Goal: Task Accomplishment & Management: Manage account settings

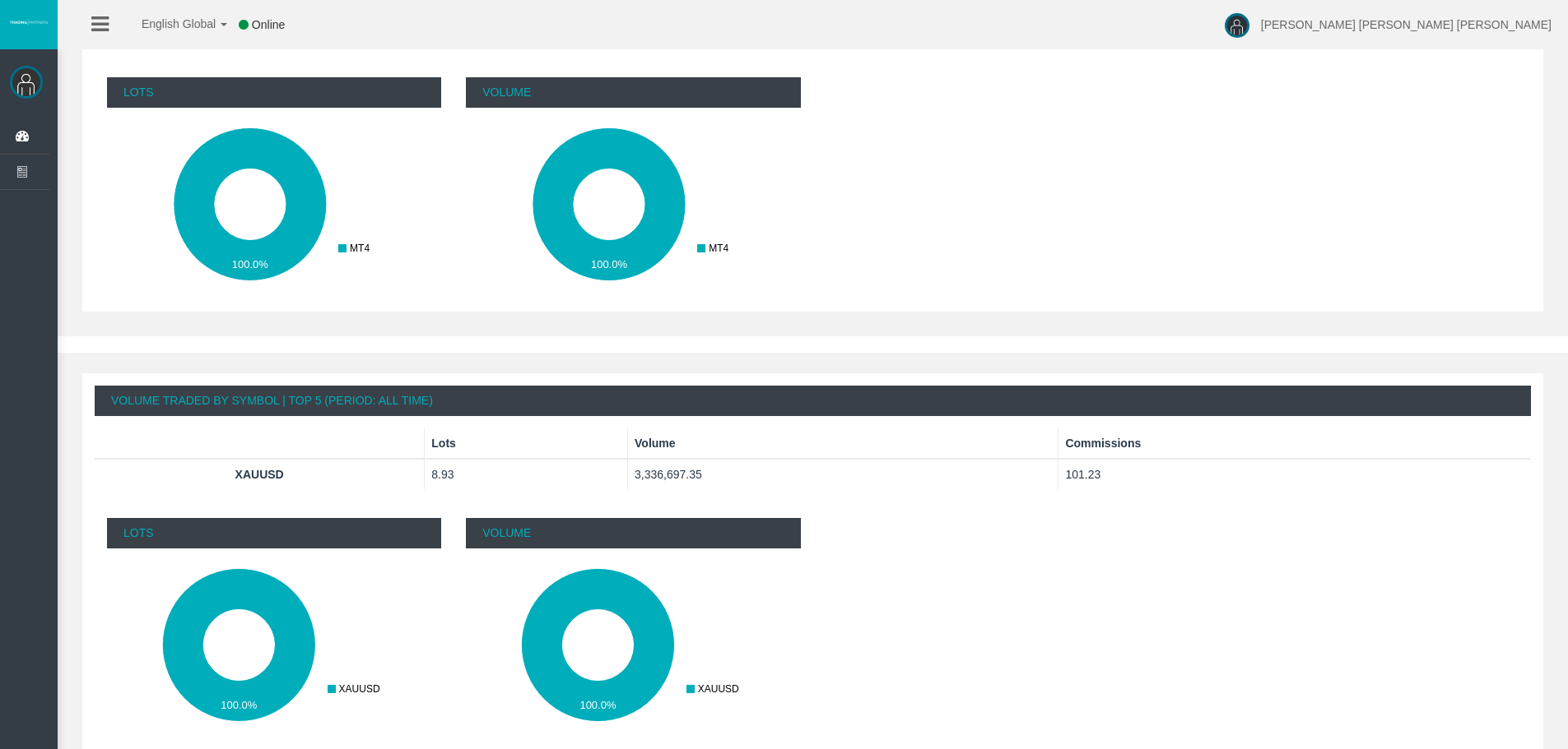
scroll to position [822, 0]
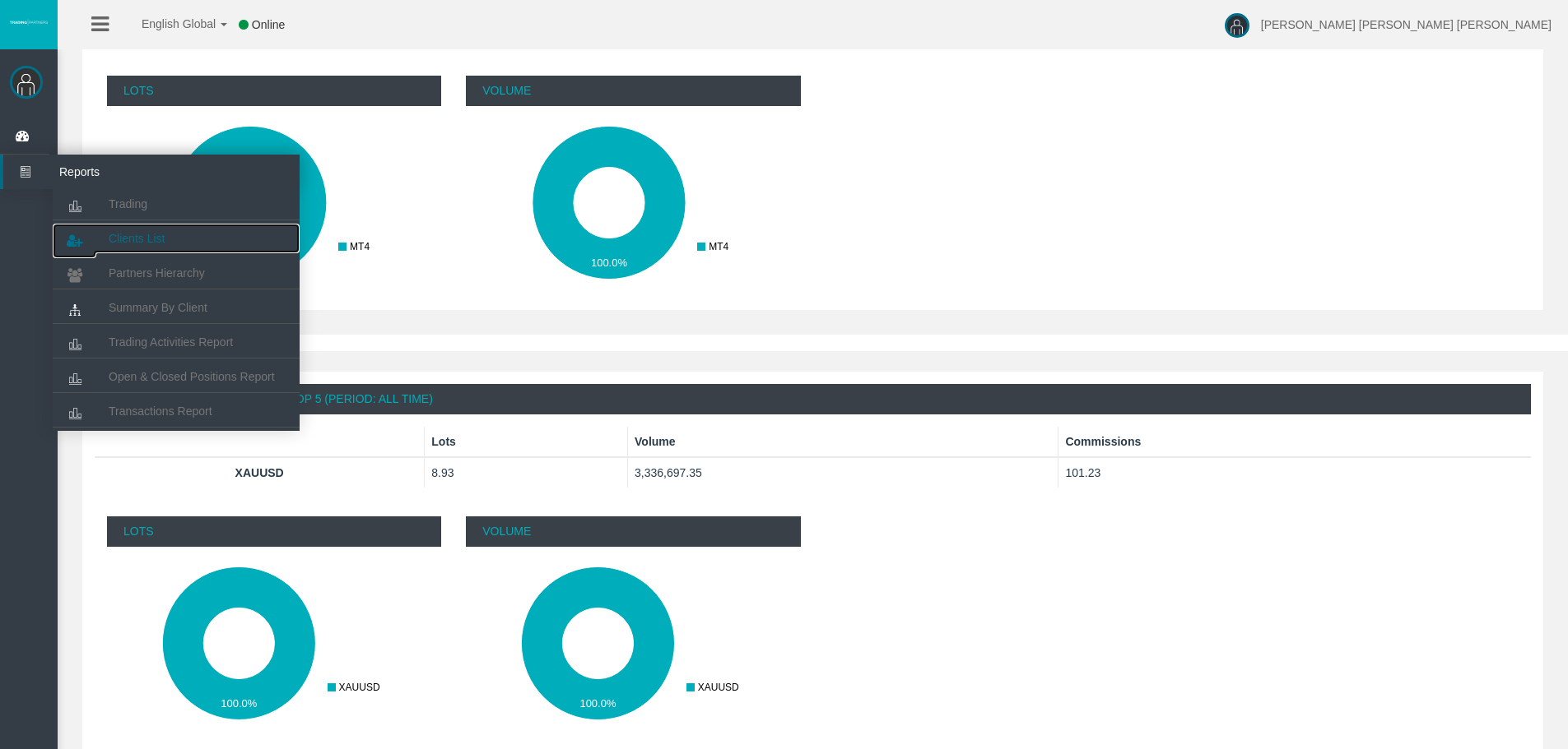
click at [154, 247] on link "Clients List" at bounding box center [176, 238] width 247 height 30
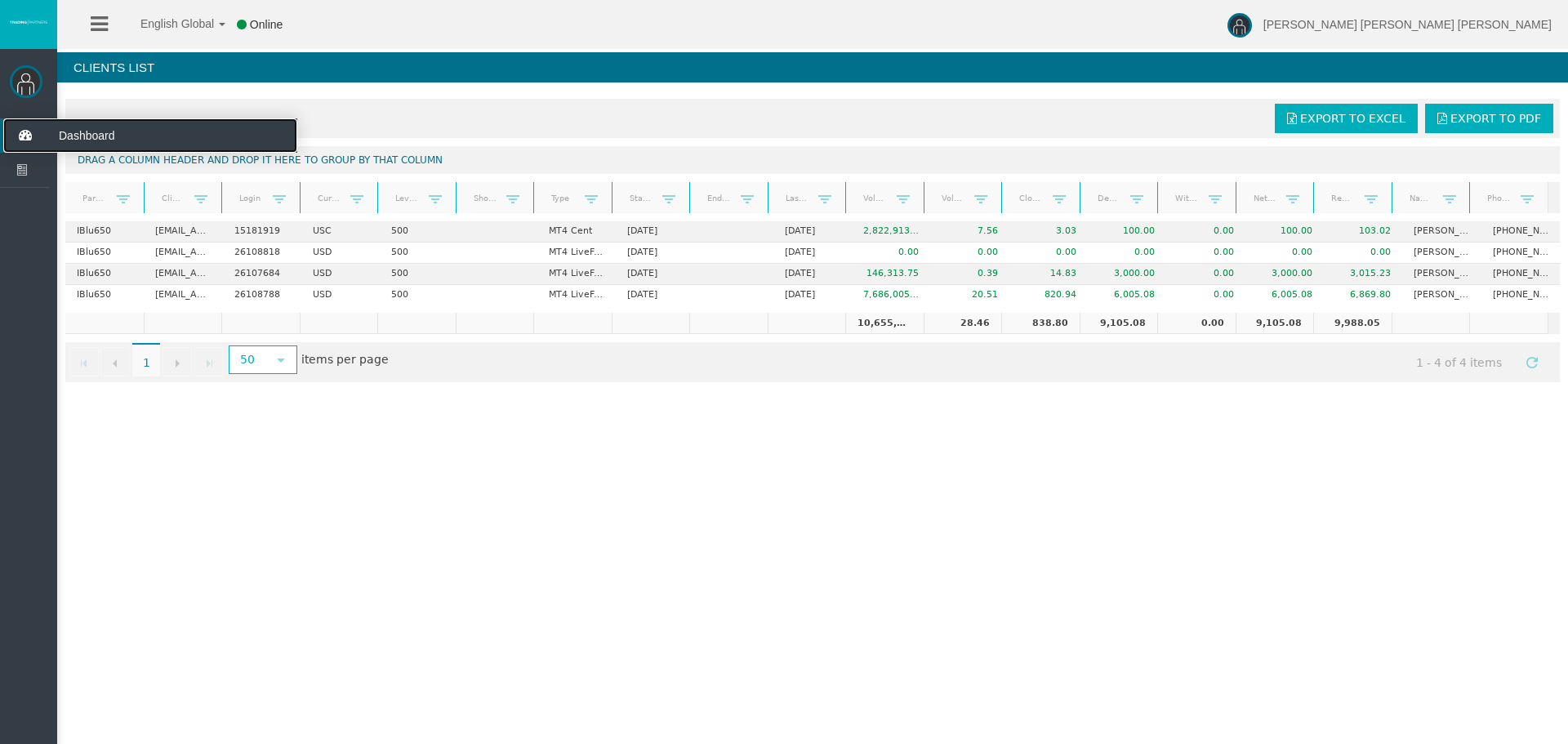
click at [35, 139] on icon at bounding box center [25, 136] width 43 height 34
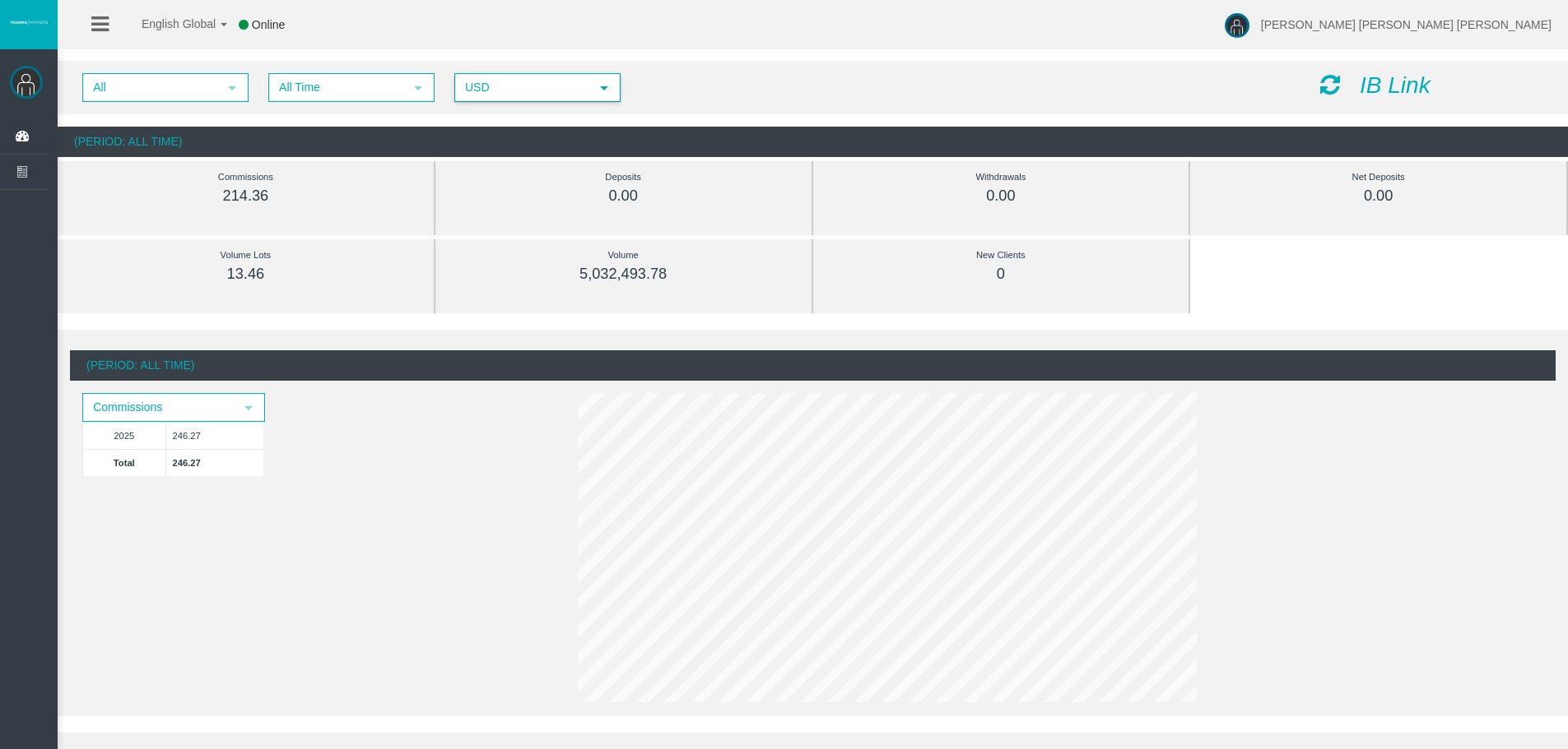
click at [529, 94] on span "USD" at bounding box center [523, 88] width 133 height 26
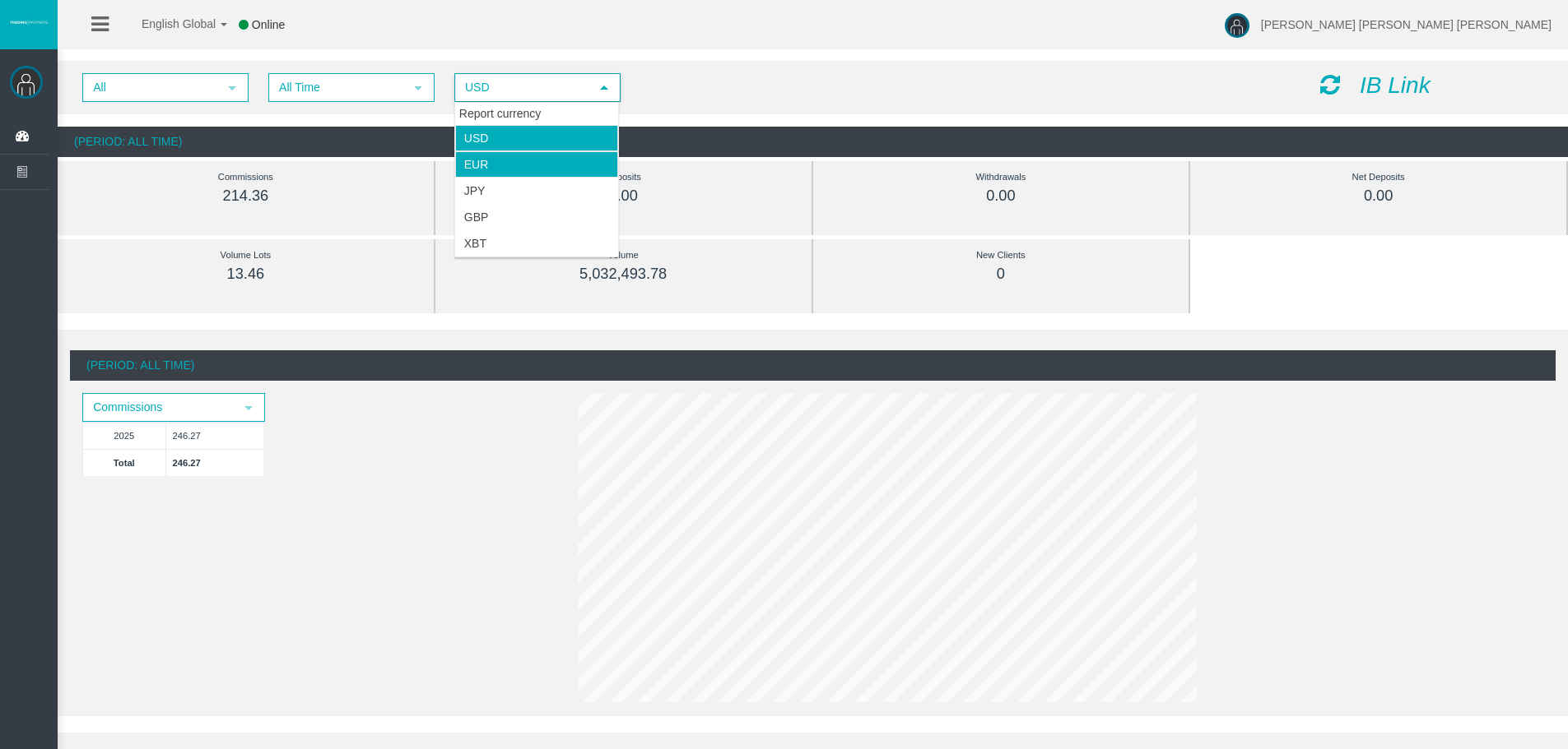
click at [491, 169] on li "EUR" at bounding box center [537, 164] width 163 height 26
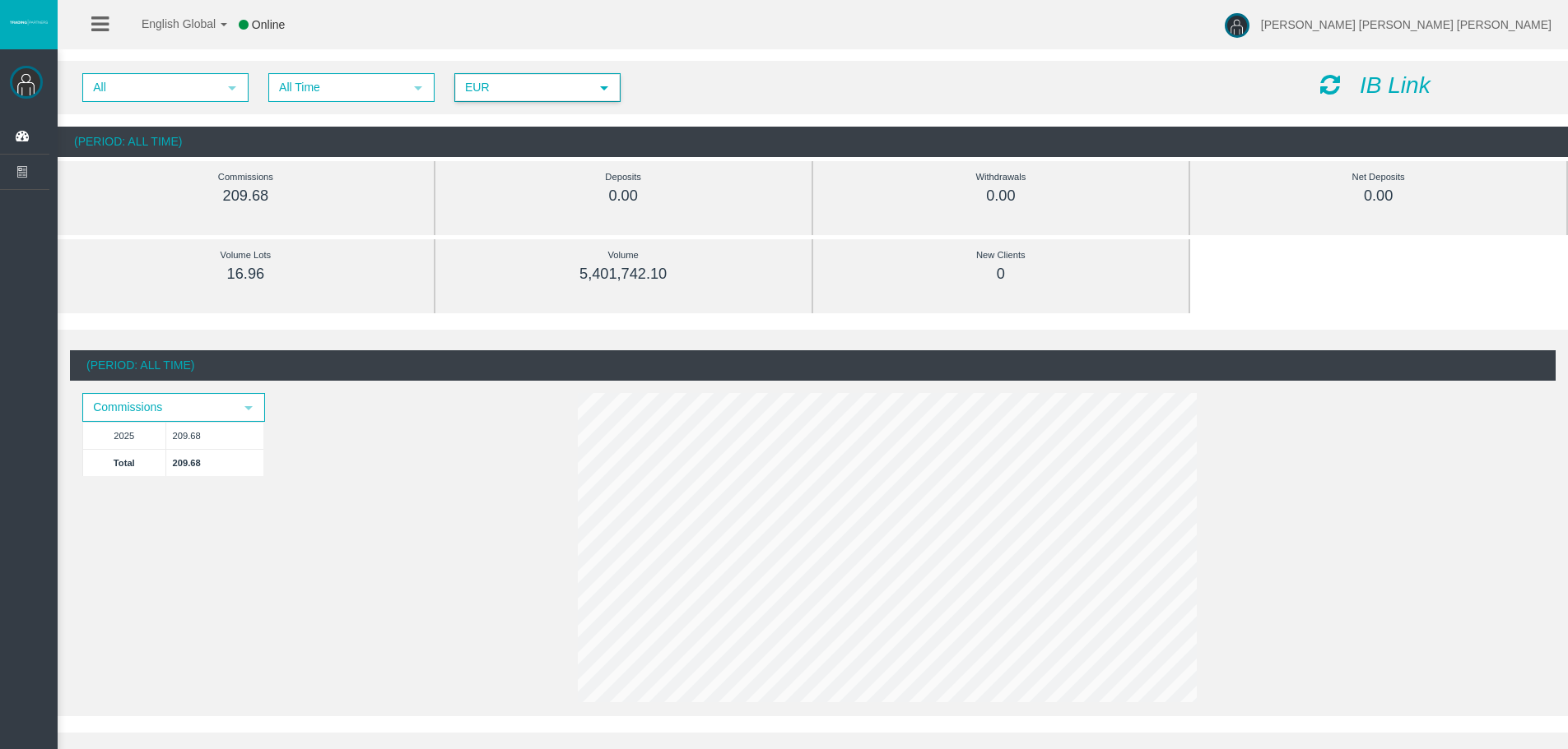
click at [583, 94] on span "EUR" at bounding box center [523, 88] width 133 height 26
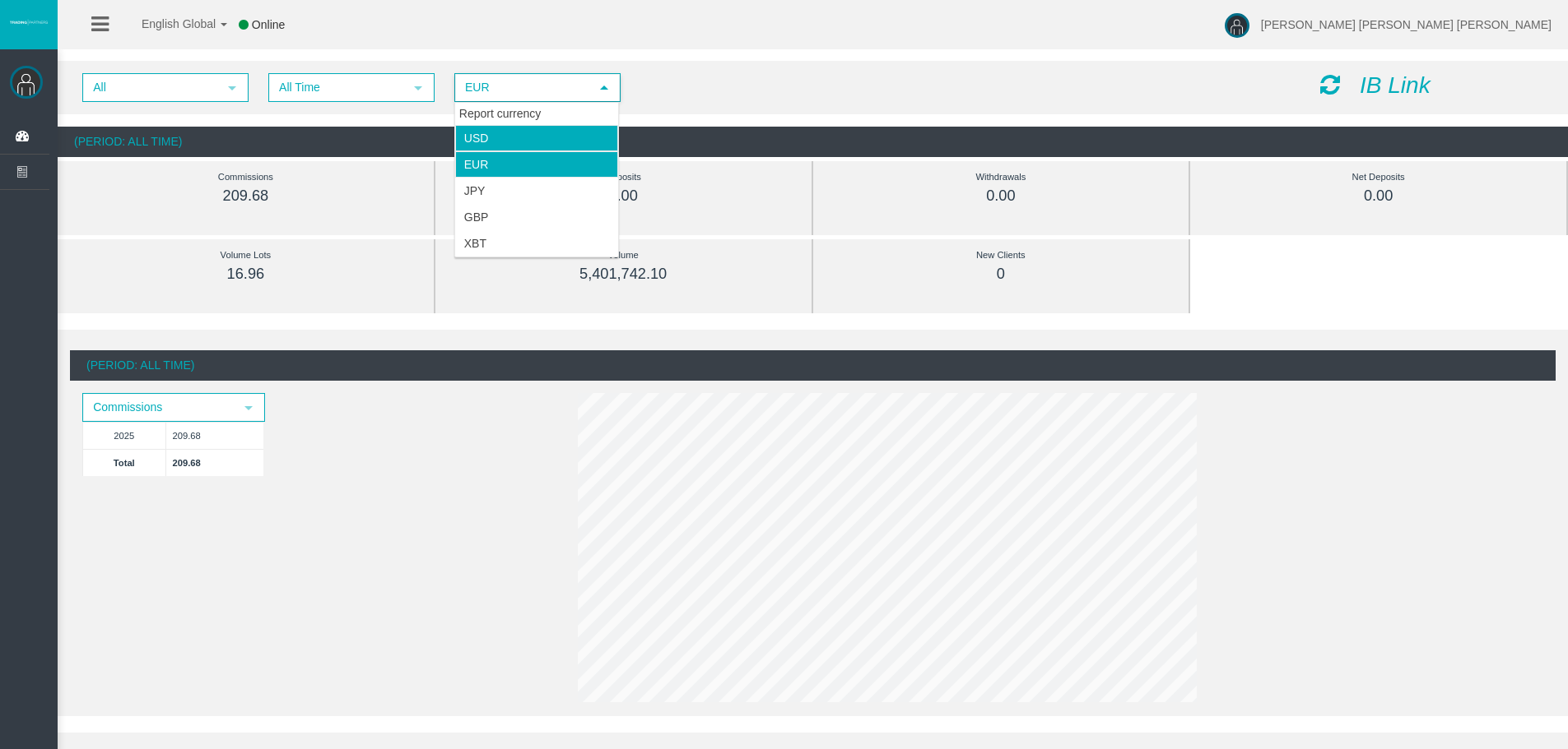
click at [543, 140] on li "USD" at bounding box center [537, 138] width 163 height 26
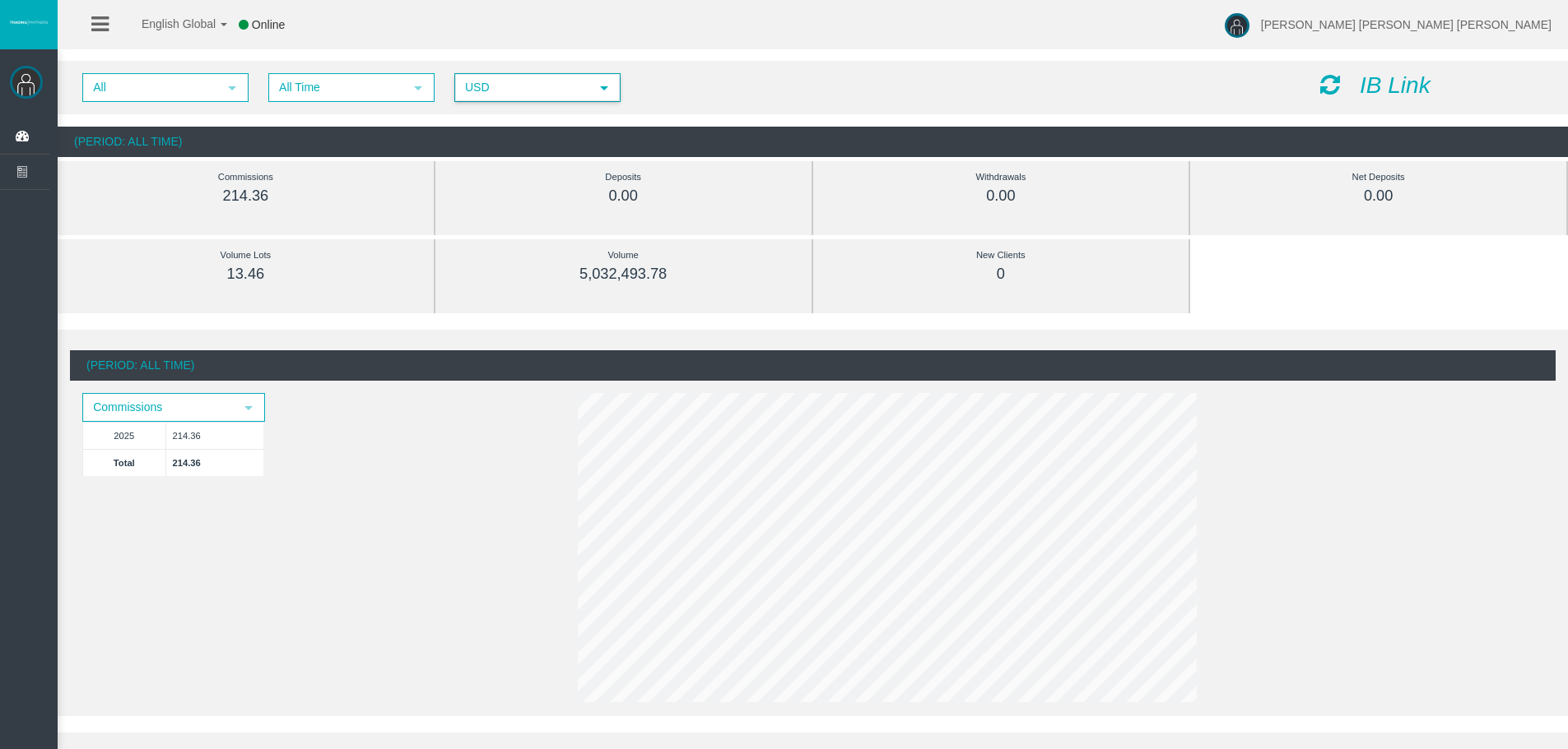
click at [590, 92] on span "select" at bounding box center [604, 88] width 30 height 26
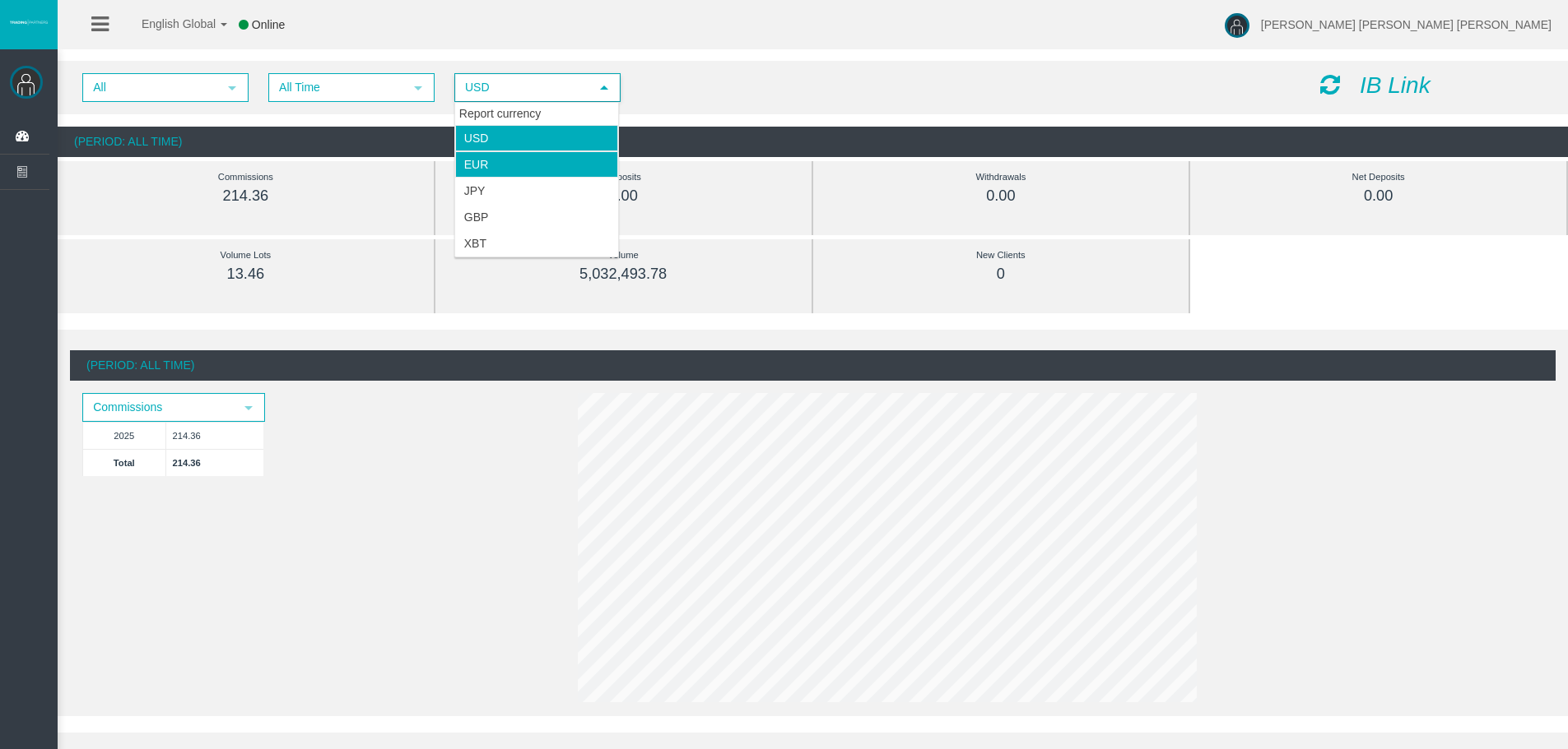
click at [547, 167] on li "EUR" at bounding box center [537, 164] width 163 height 26
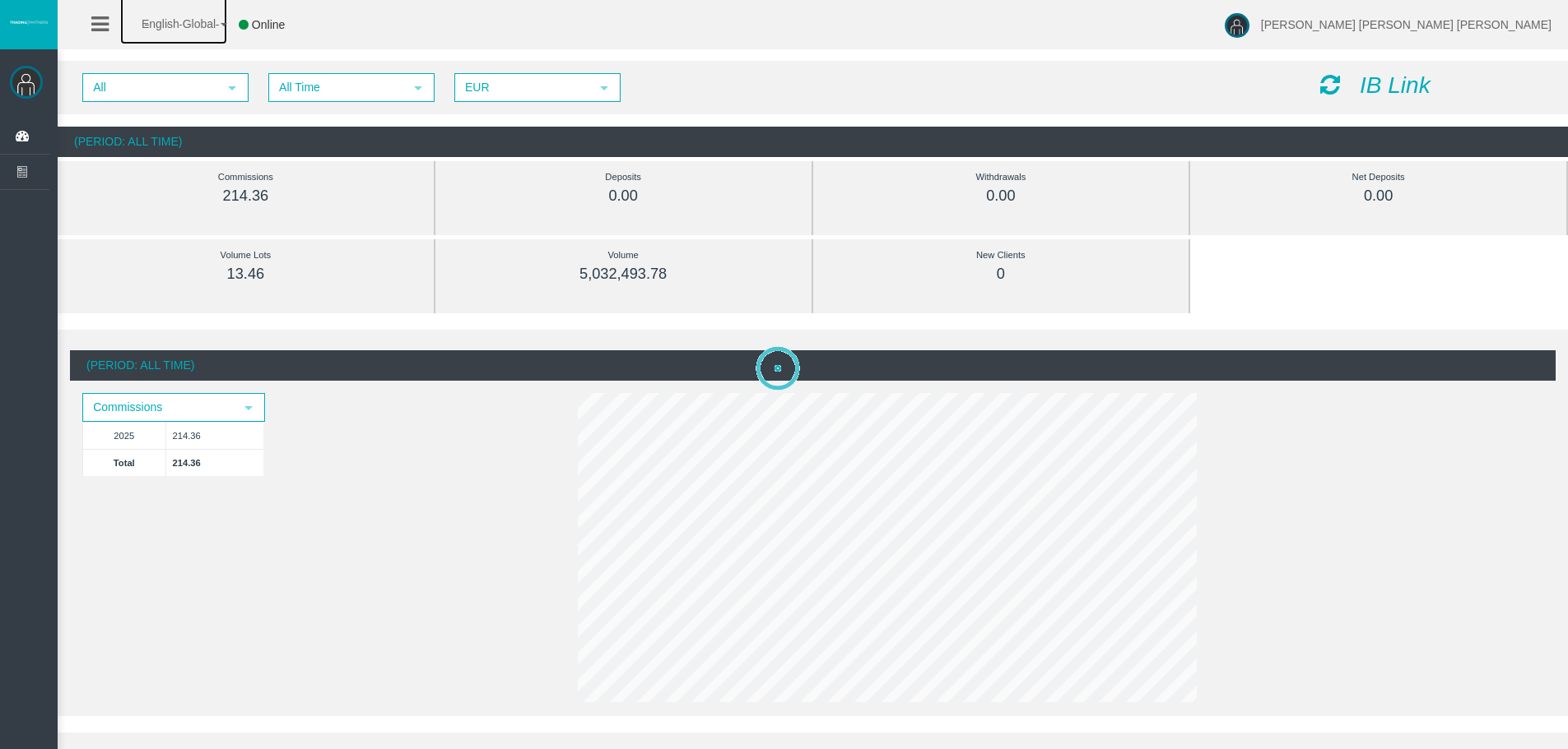
click at [205, 31] on link "English Global" at bounding box center [173, 20] width 107 height 50
click at [207, 26] on span "English Global" at bounding box center [168, 23] width 96 height 13
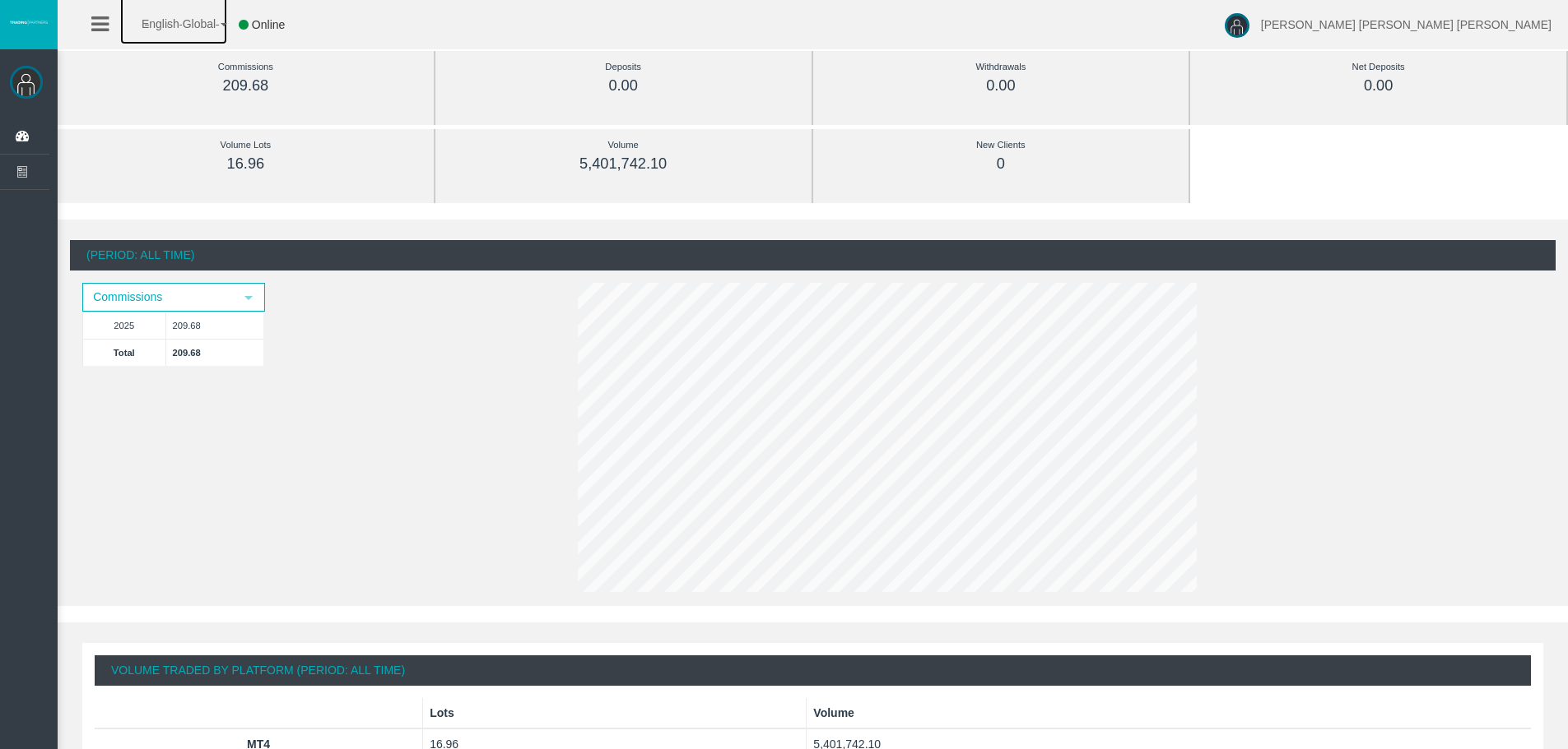
scroll to position [108, 0]
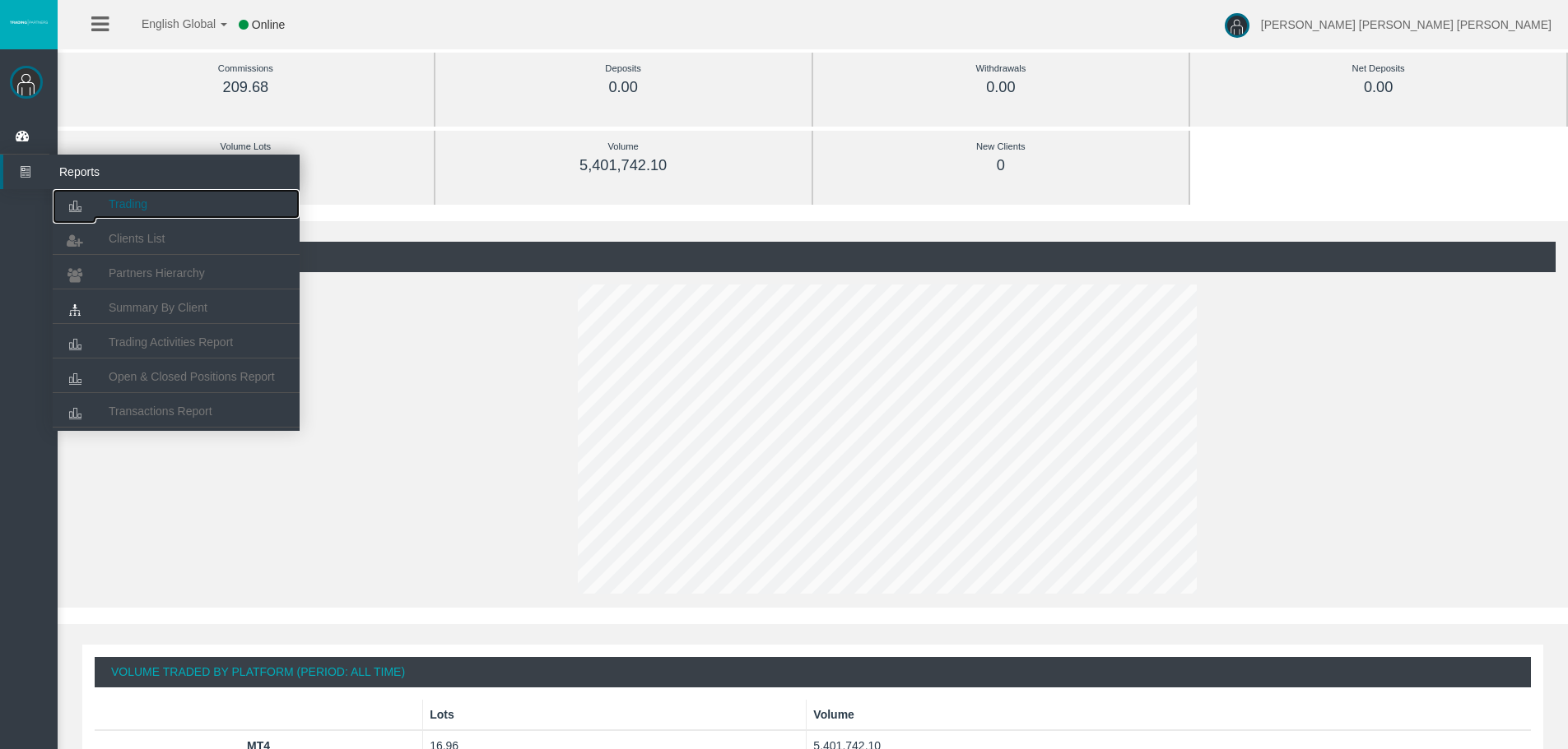
click at [121, 198] on span "Trading" at bounding box center [127, 203] width 38 height 13
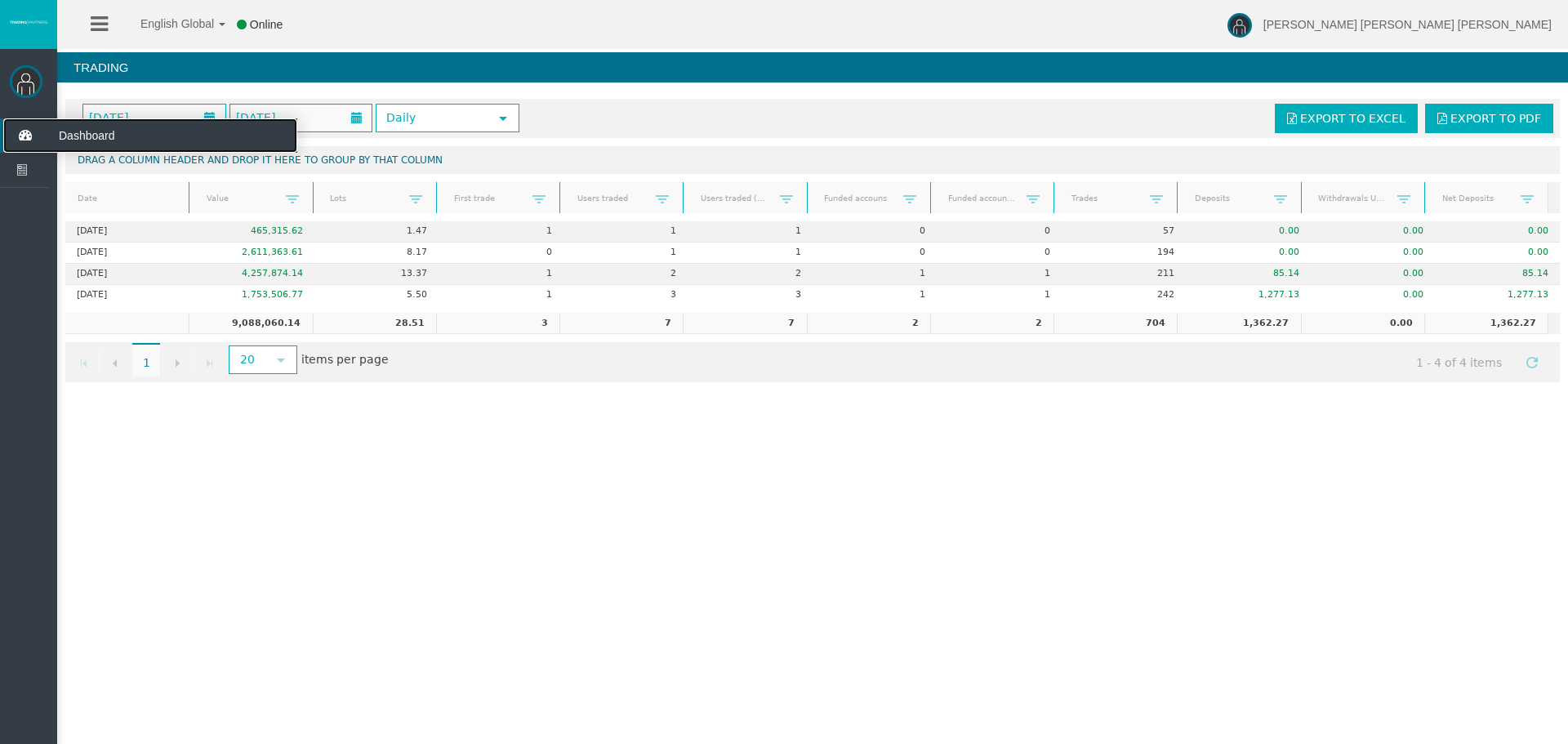
click at [30, 136] on icon at bounding box center [25, 136] width 43 height 34
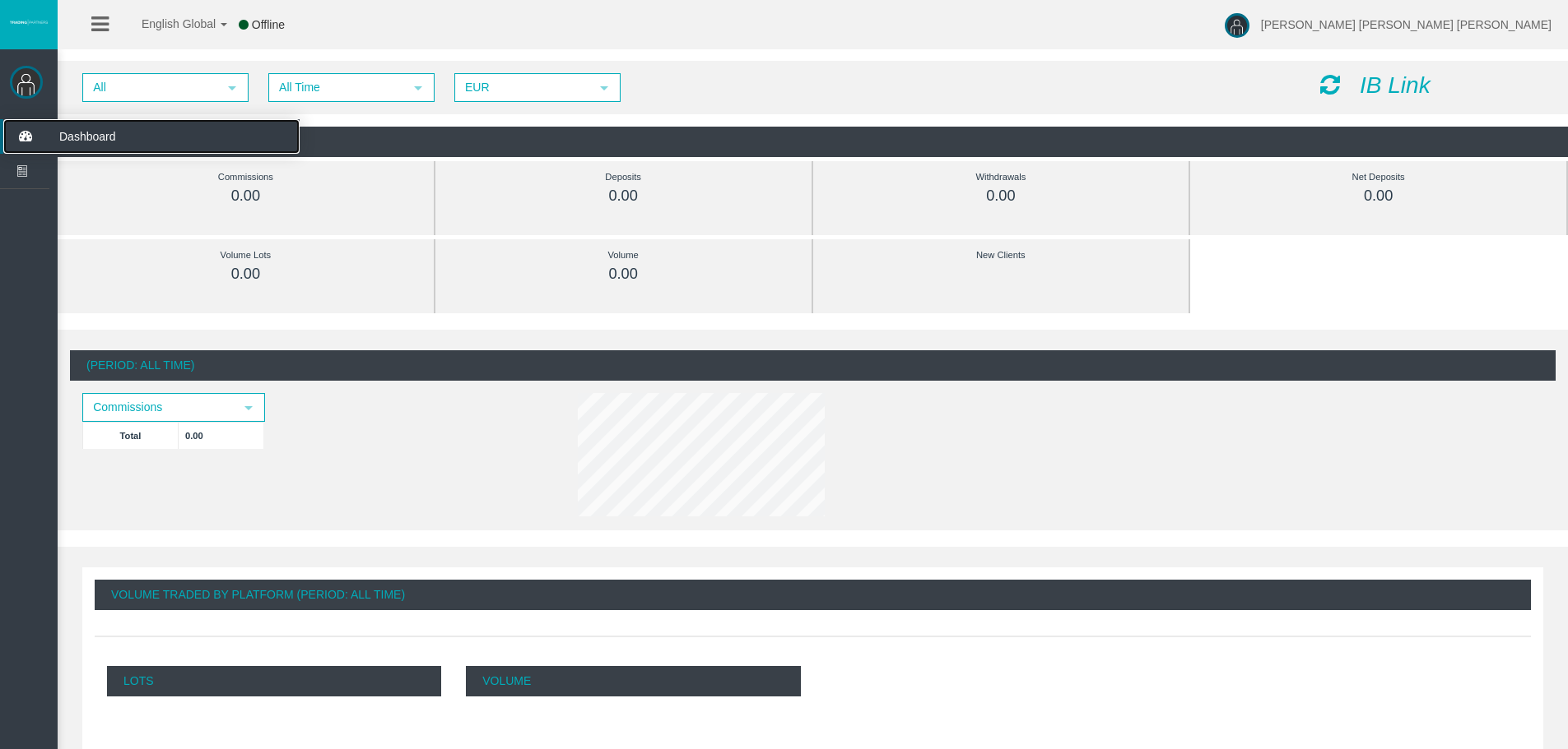
click at [28, 141] on icon at bounding box center [25, 137] width 44 height 34
click at [66, 141] on span "Dashboard" at bounding box center [127, 137] width 161 height 34
click at [695, 46] on div "English Global 简体中文 English Global 日本語 한국어 Offline Antonio Jose Lopez Vargas He…" at bounding box center [784, 25] width 1568 height 50
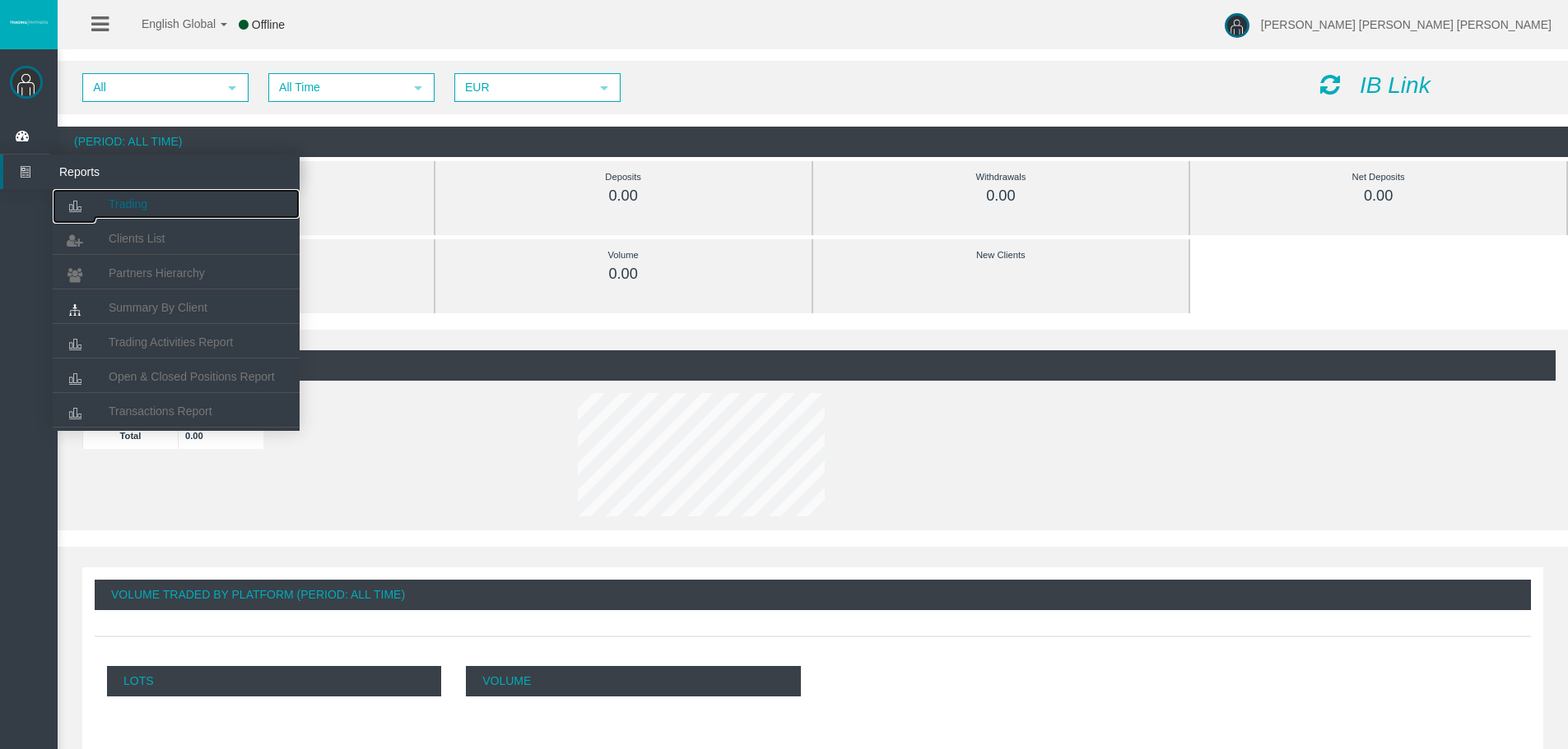
click at [123, 203] on span "Trading" at bounding box center [127, 203] width 38 height 13
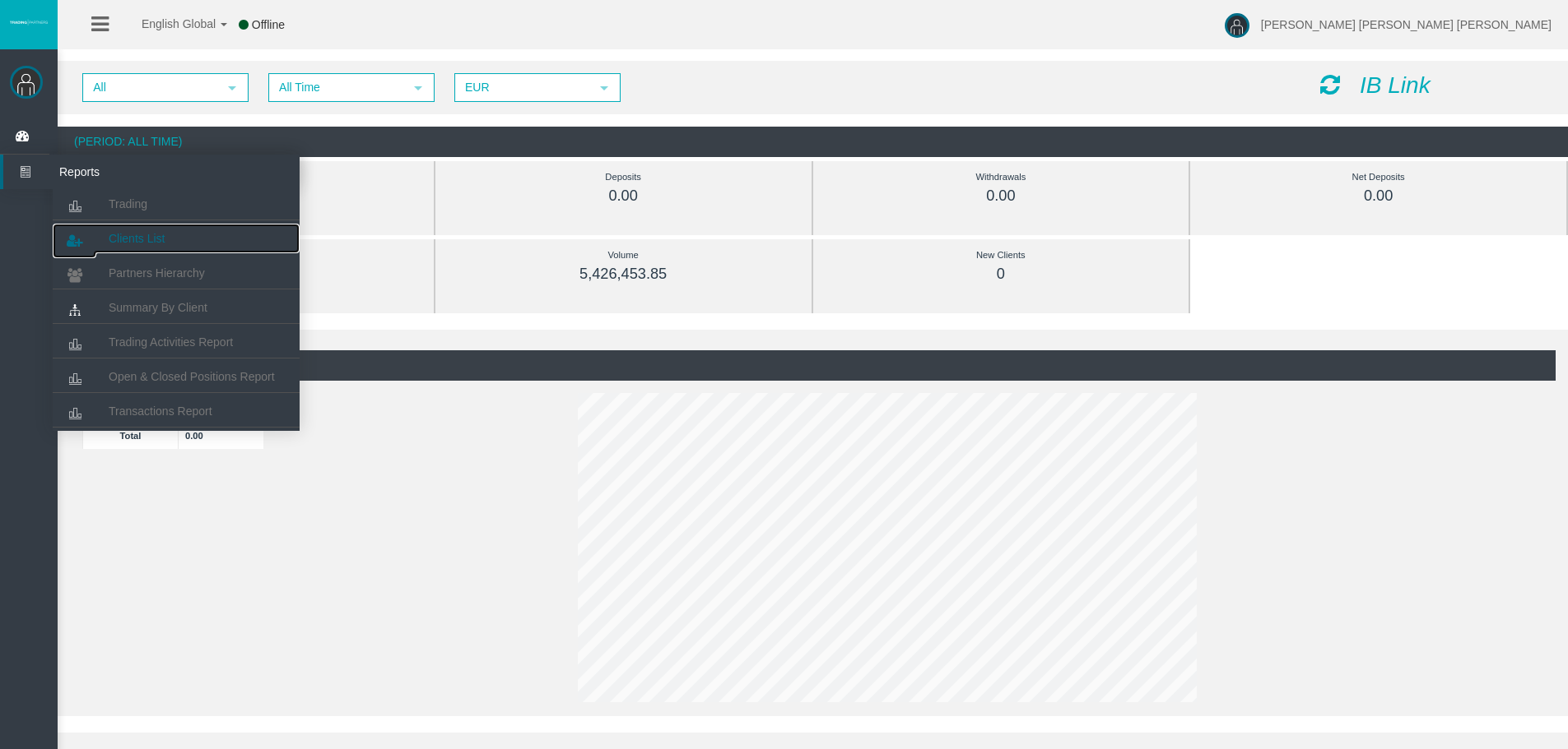
click at [134, 242] on span "Clients List" at bounding box center [136, 238] width 56 height 13
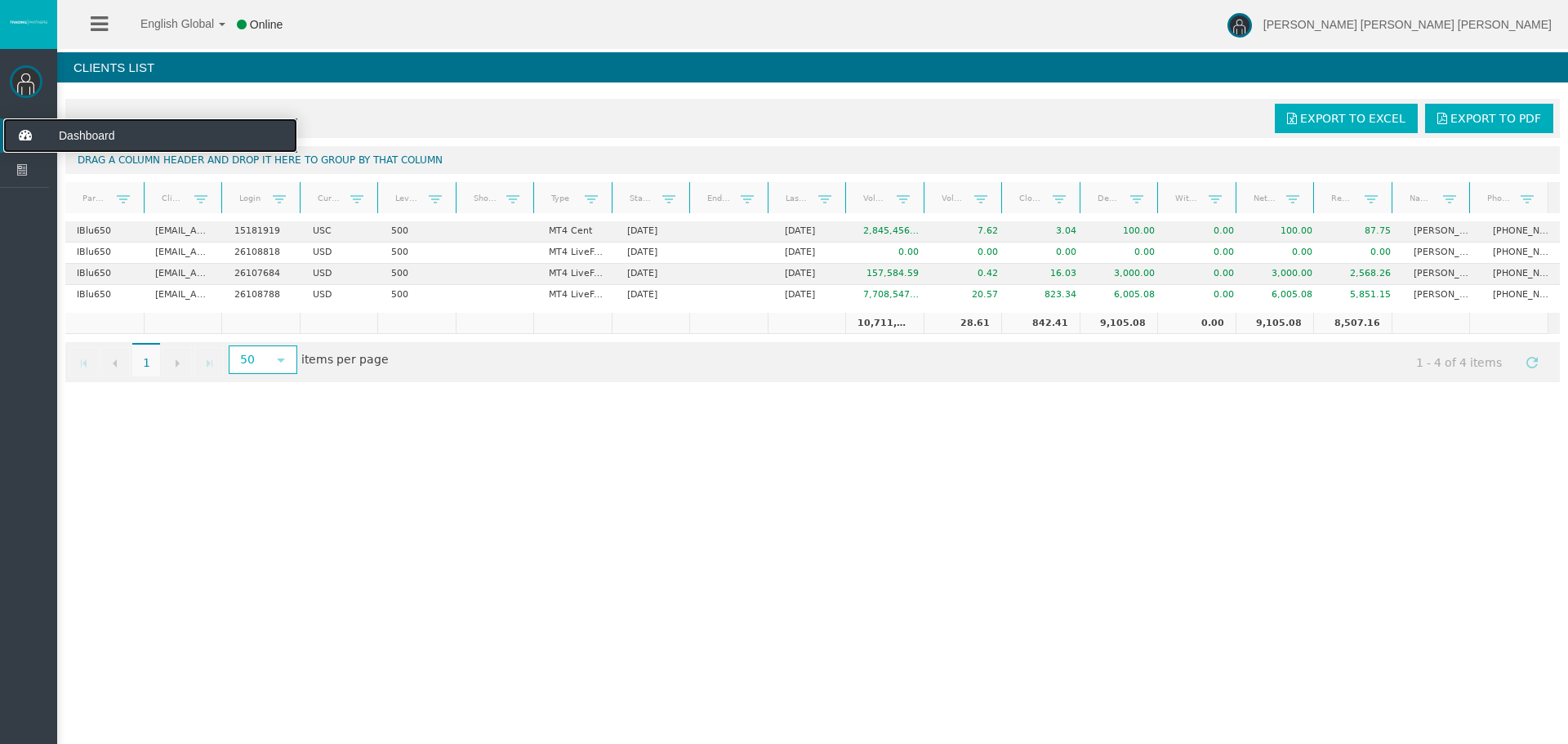
click at [86, 131] on span "Dashboard" at bounding box center [126, 136] width 160 height 34
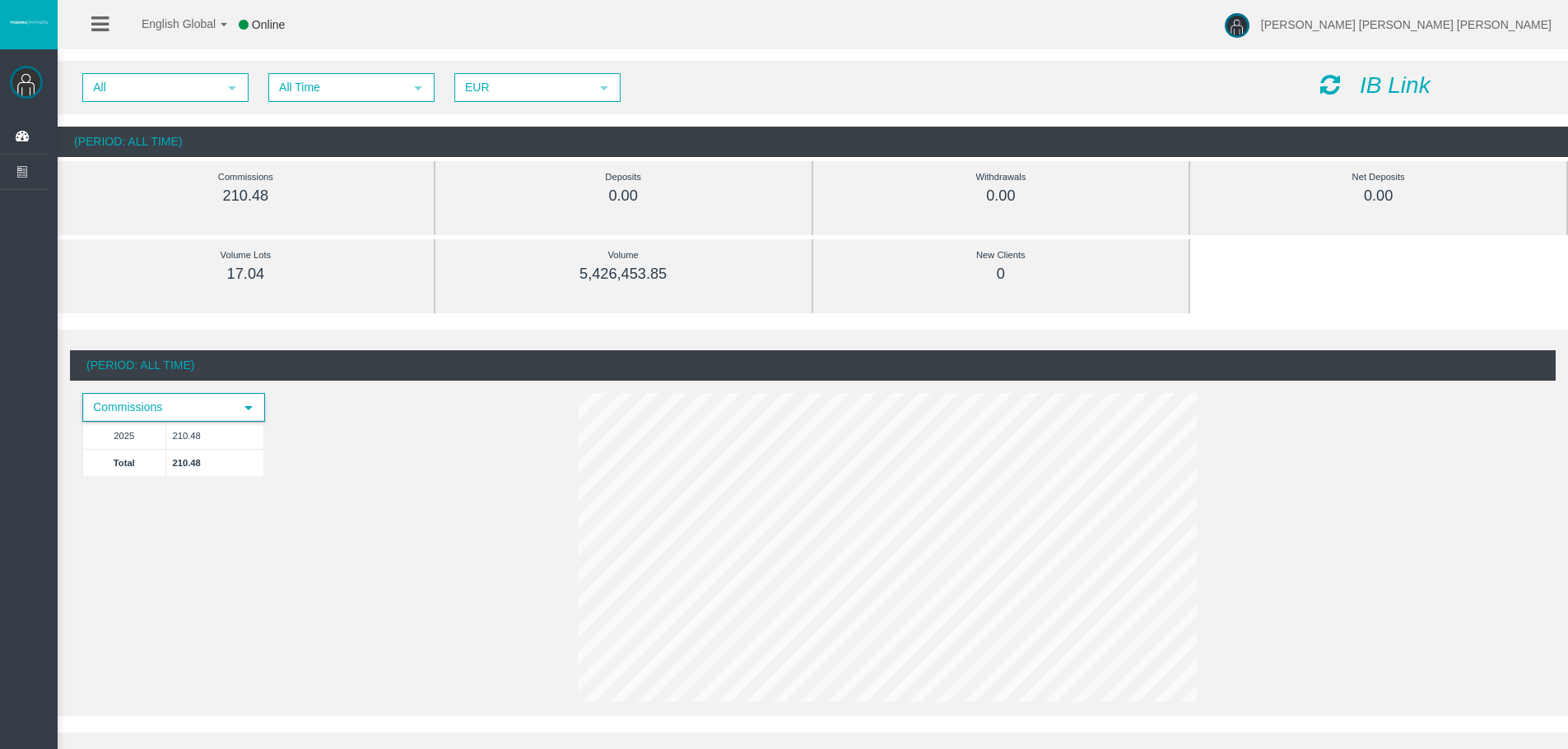
click at [252, 409] on span "select" at bounding box center [248, 407] width 13 height 13
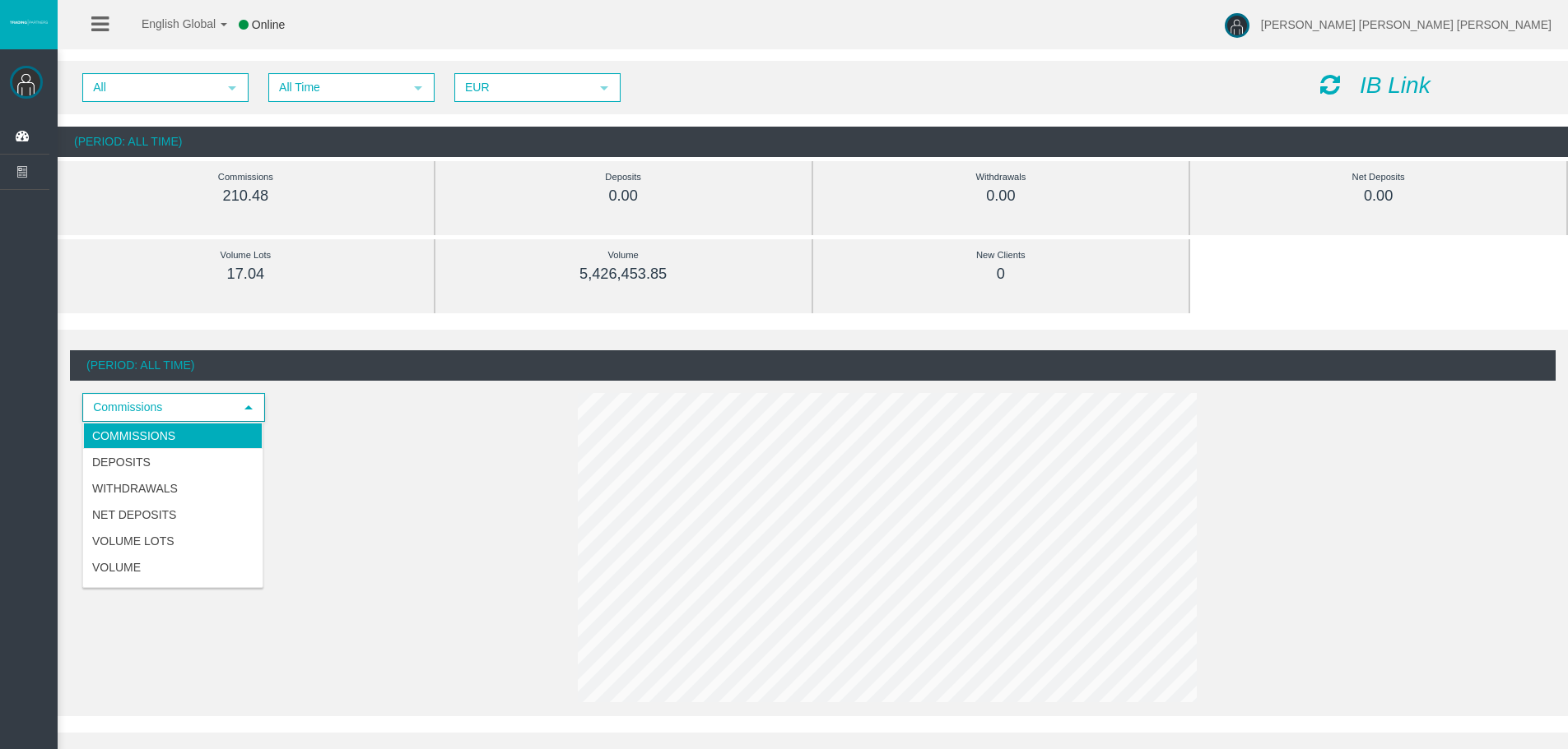
click at [327, 408] on div "Commissions select 2025 210.48 Total 210.48" at bounding box center [255, 442] width 371 height 100
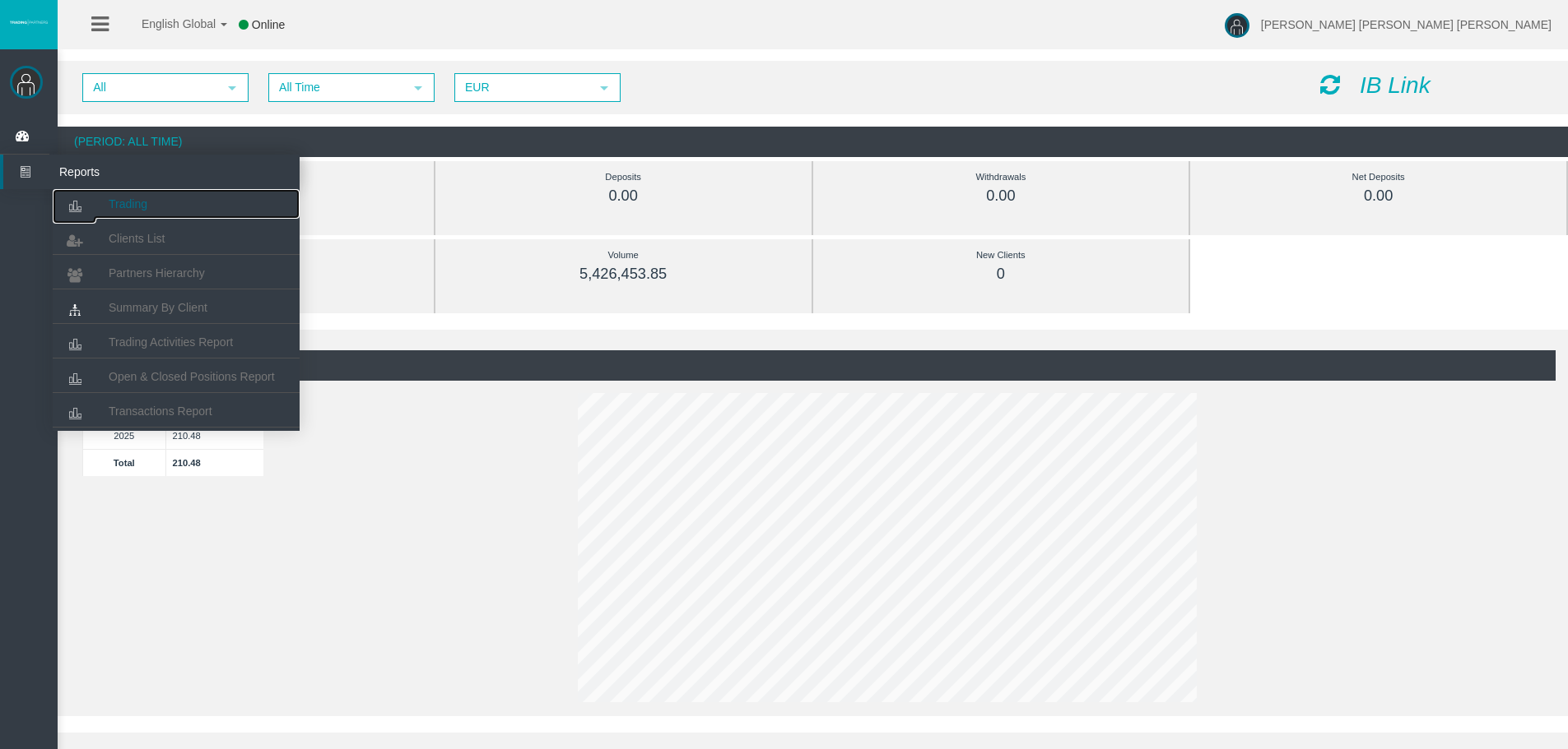
click at [121, 198] on span "Trading" at bounding box center [127, 203] width 38 height 13
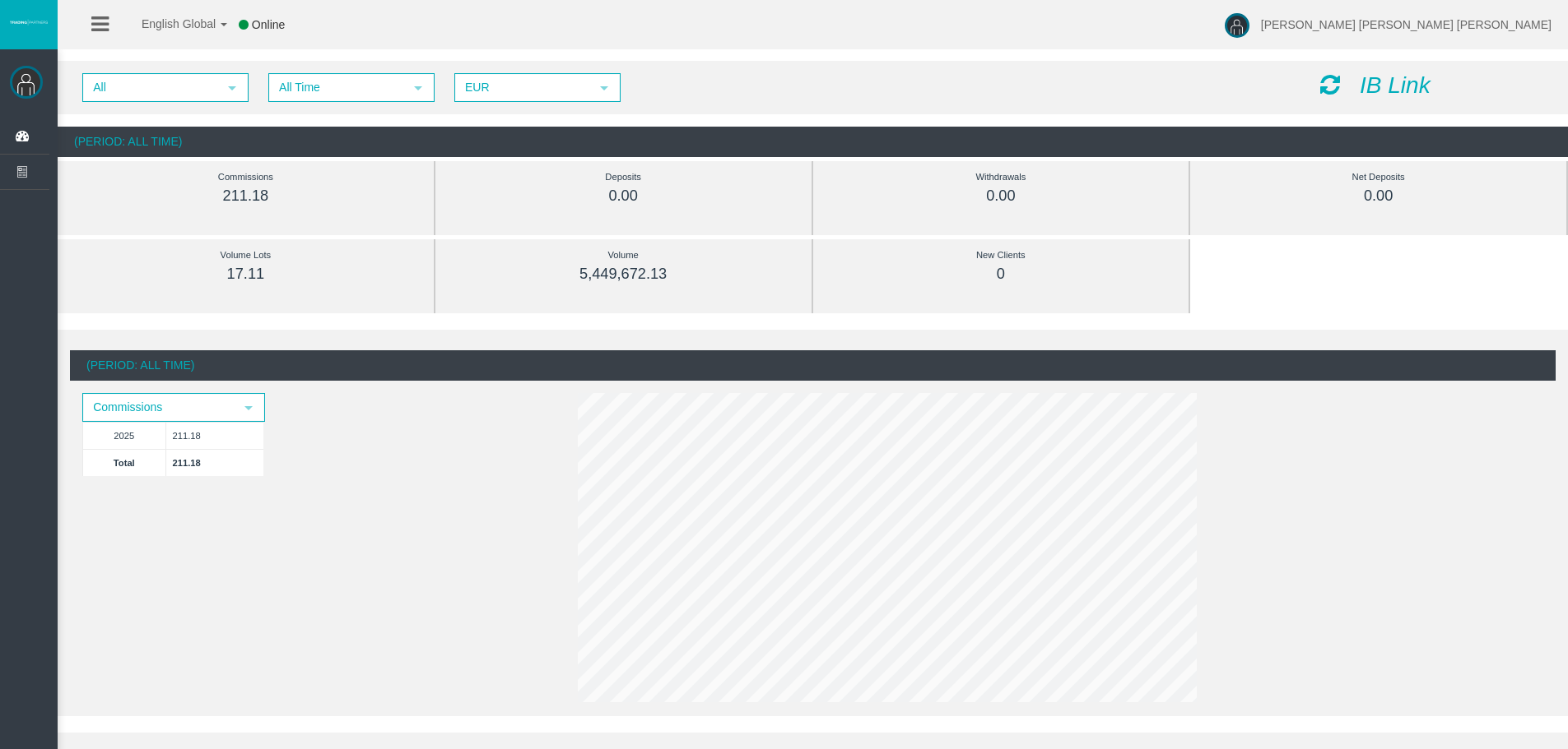
click at [99, 21] on icon at bounding box center [100, 24] width 17 height 20
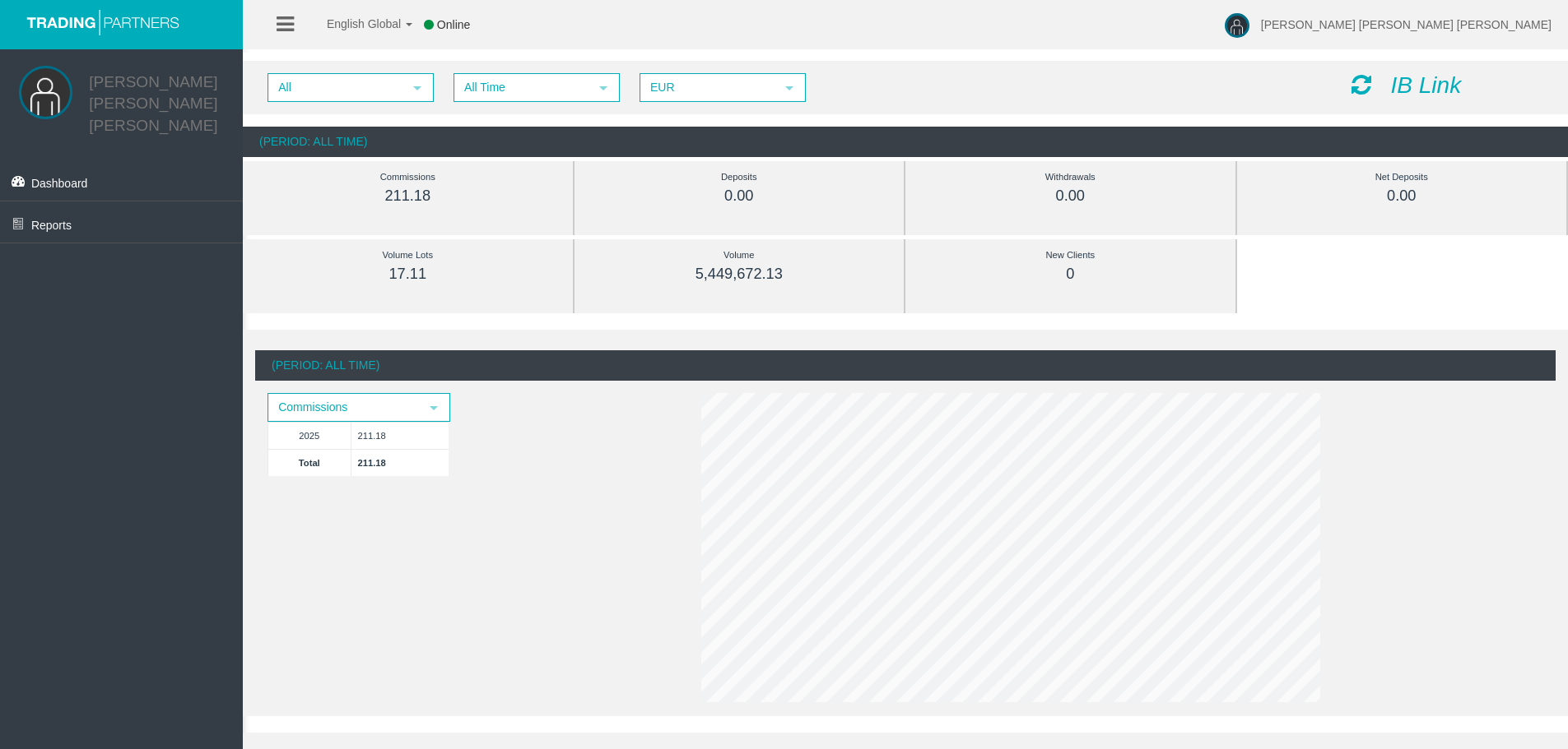
click at [285, 27] on icon at bounding box center [285, 24] width 17 height 20
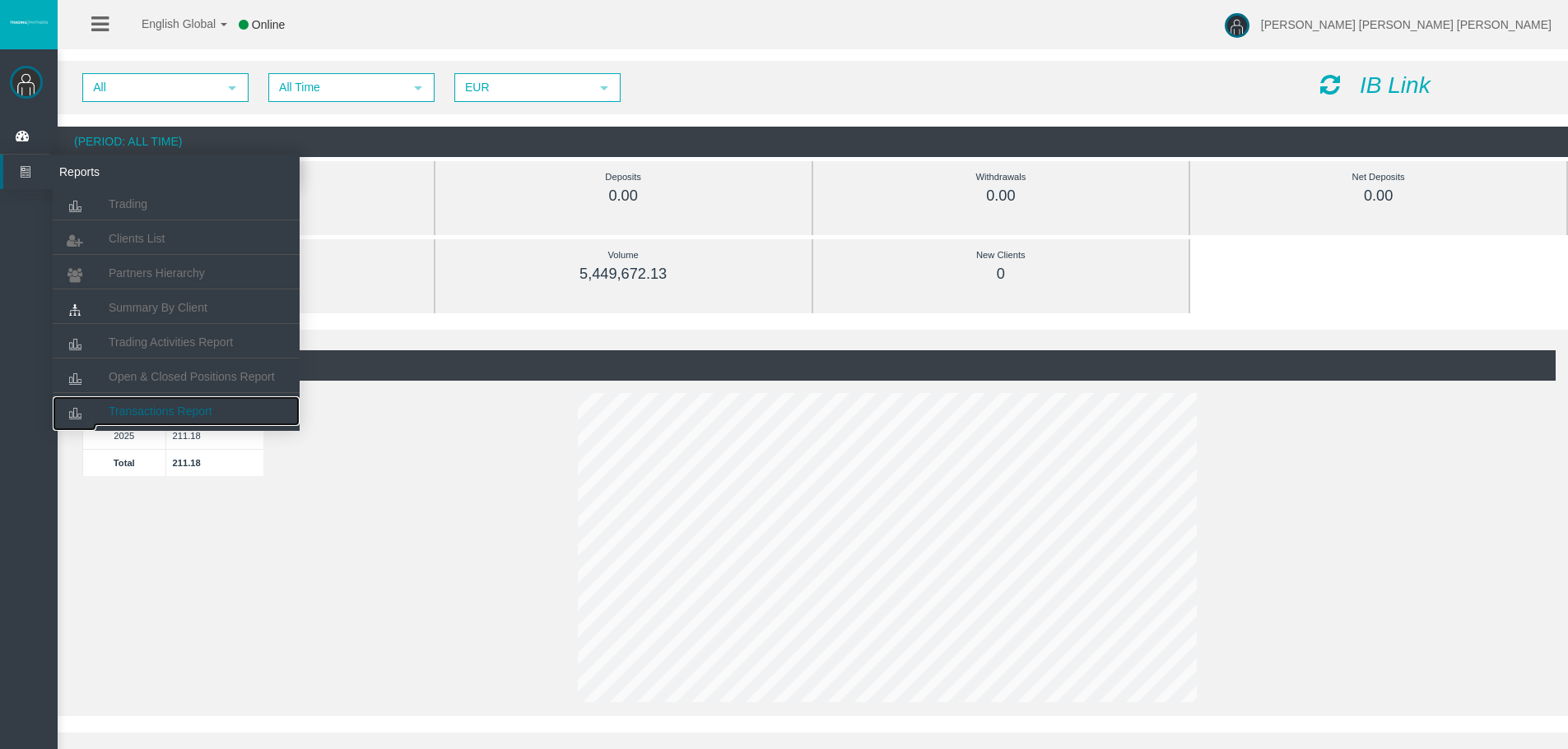
click at [150, 409] on span "Transactions Report" at bounding box center [160, 411] width 103 height 13
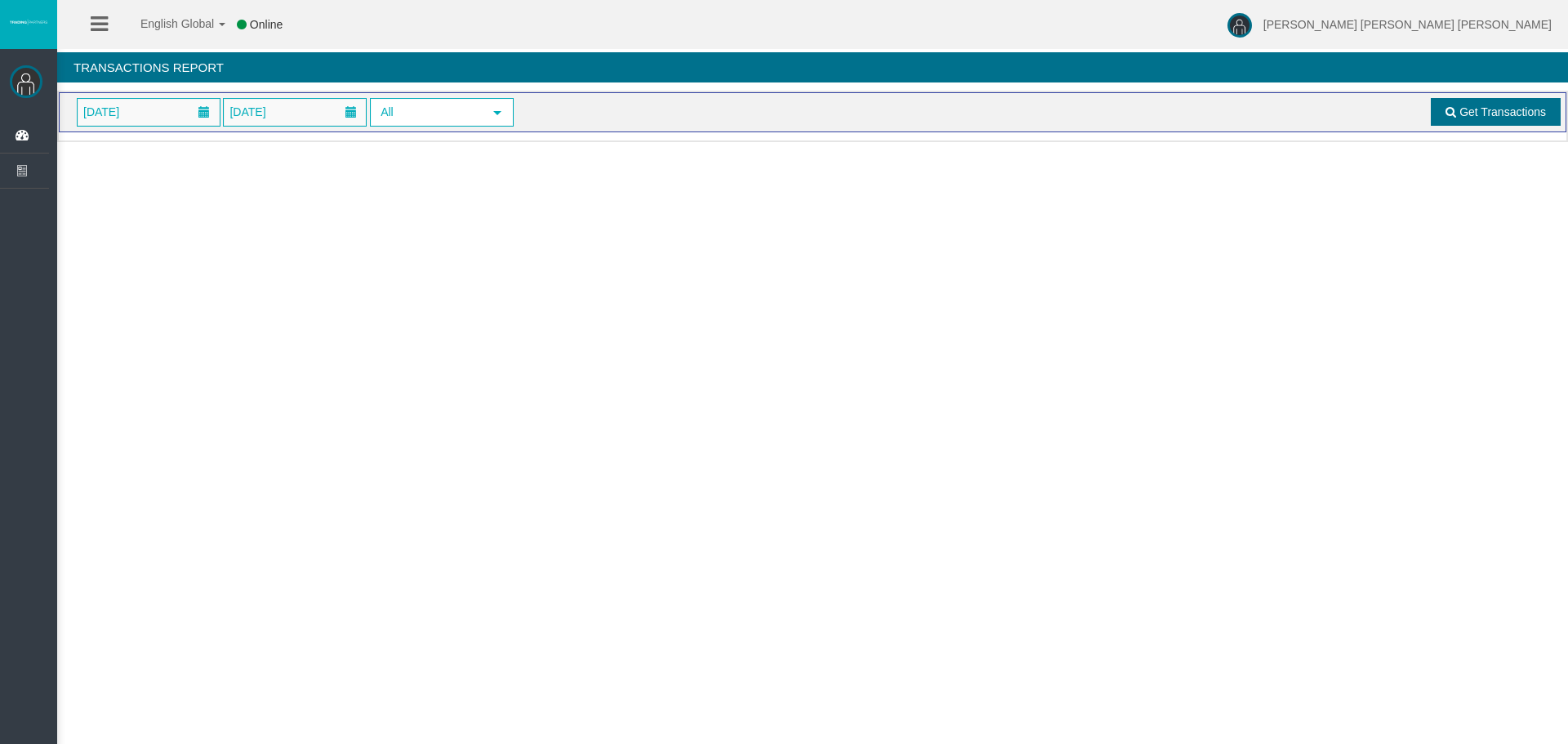
click at [1473, 115] on span "Get Transactions" at bounding box center [1503, 111] width 86 height 13
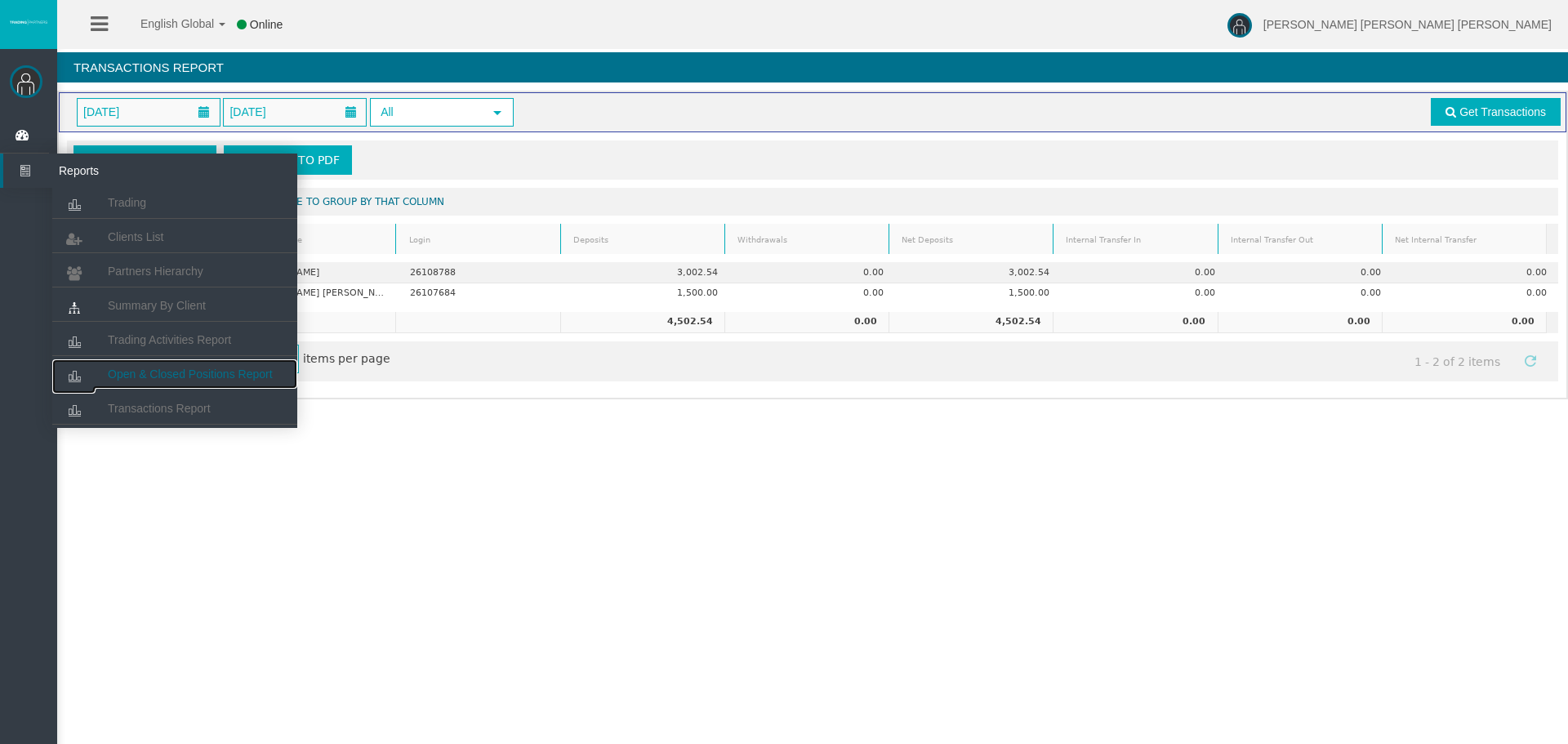
click at [153, 372] on span "Open & Closed Positions Report" at bounding box center [190, 373] width 165 height 13
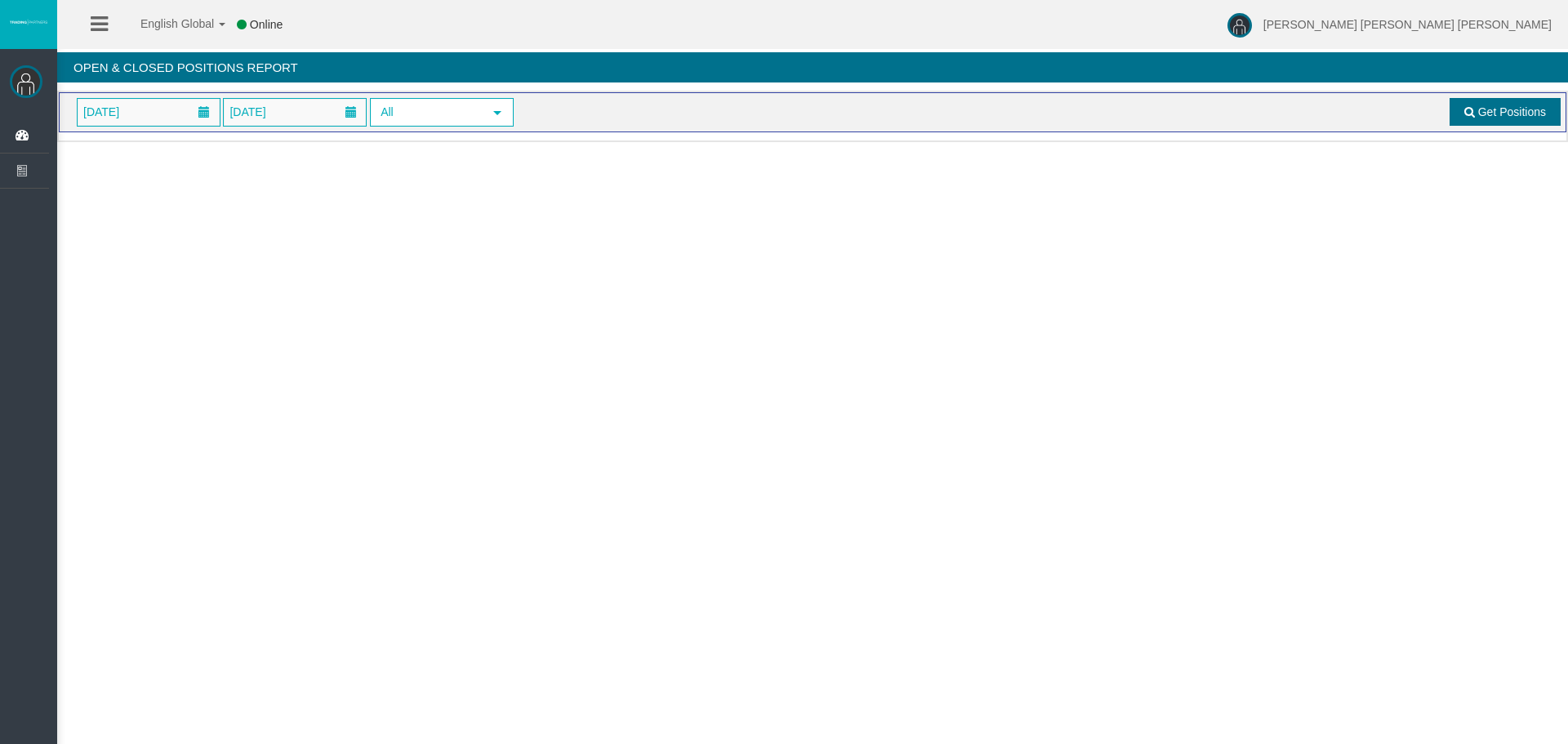
click at [1513, 119] on link "Get Positions" at bounding box center [1505, 112] width 111 height 28
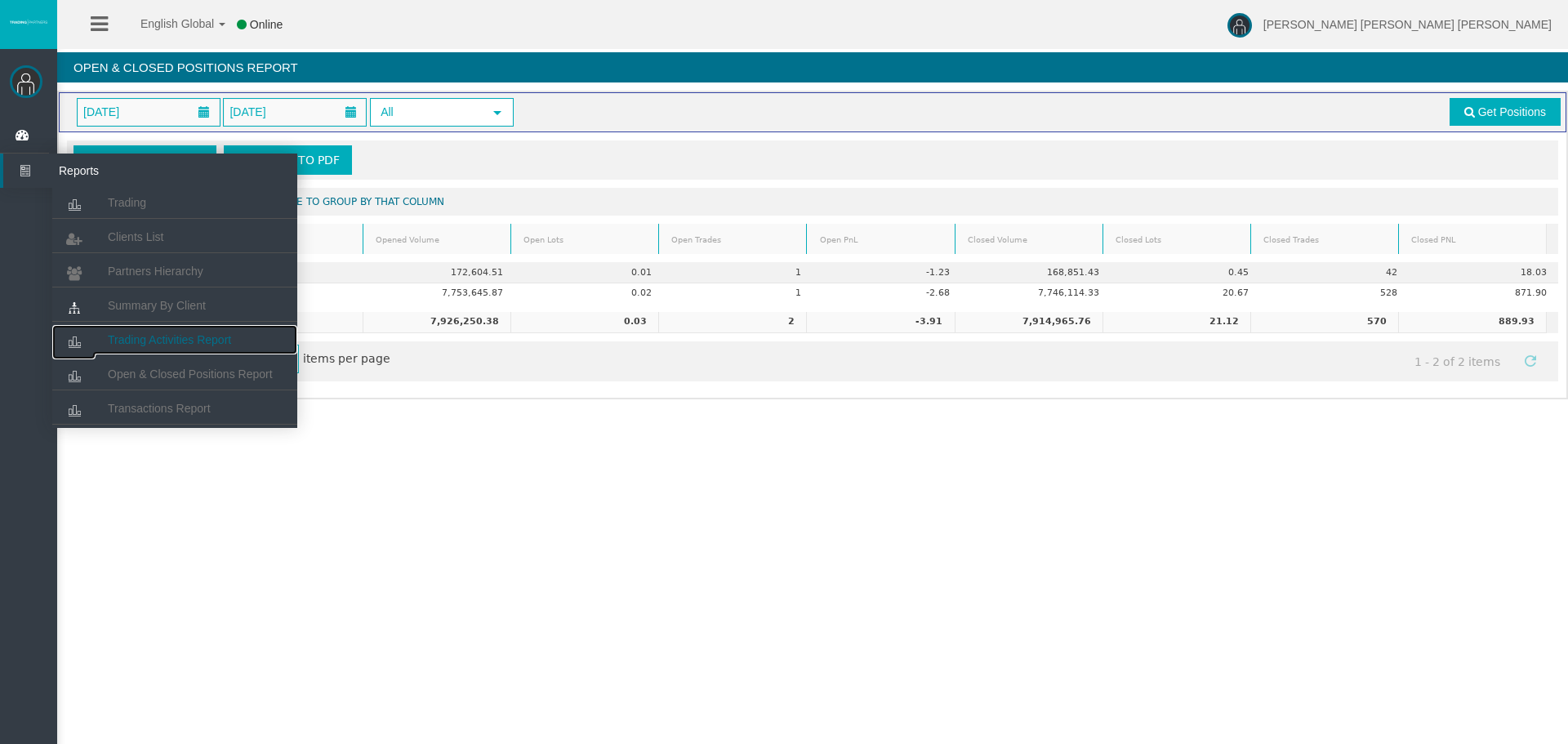
click at [202, 346] on link "Trading Activities Report" at bounding box center [175, 339] width 245 height 30
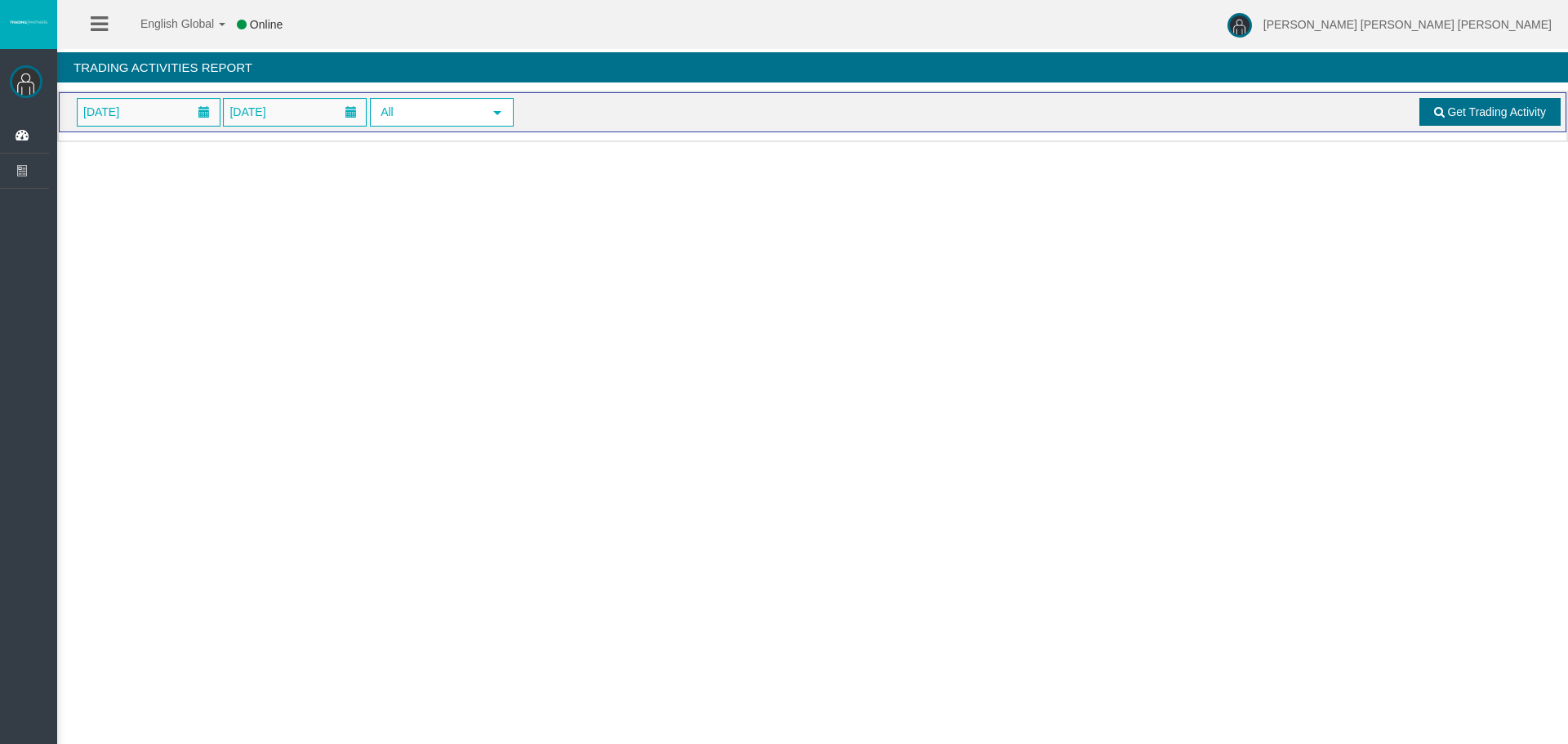
click at [1469, 109] on span "Get Trading Activity" at bounding box center [1497, 111] width 99 height 13
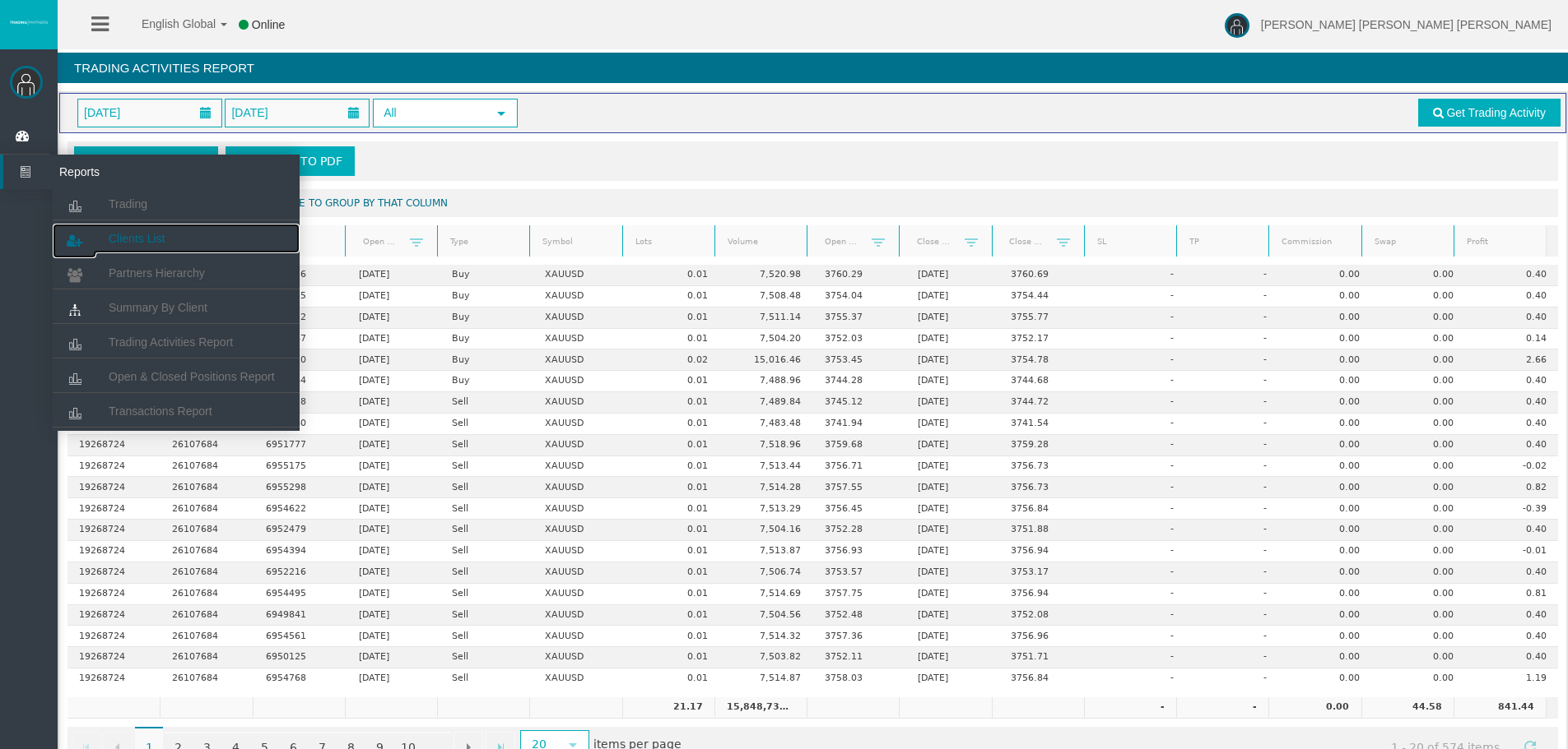
click at [129, 237] on span "Clients List" at bounding box center [136, 238] width 56 height 13
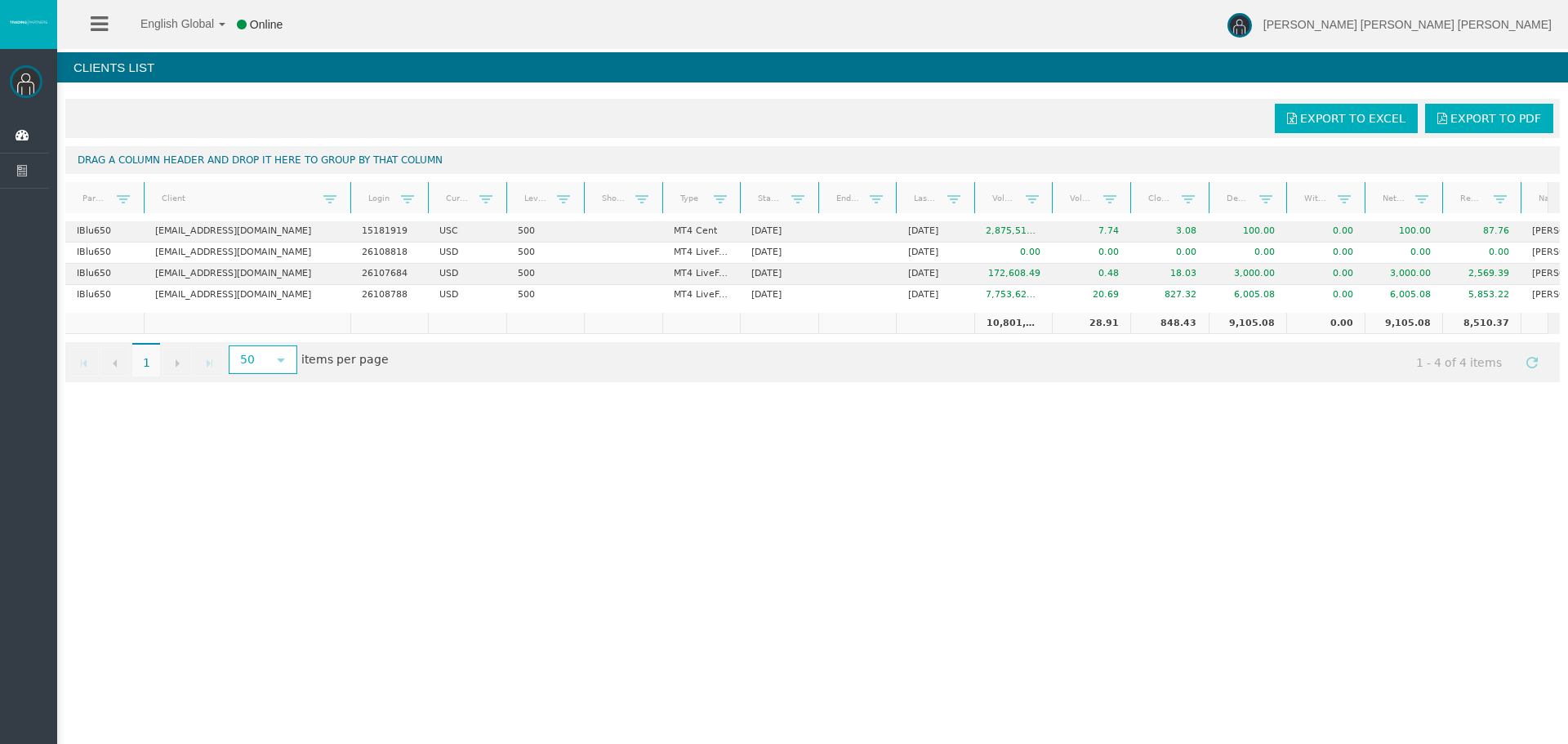
drag, startPoint x: 218, startPoint y: 211, endPoint x: 348, endPoint y: 206, distance: 130.1
click at [348, 206] on div at bounding box center [351, 199] width 8 height 32
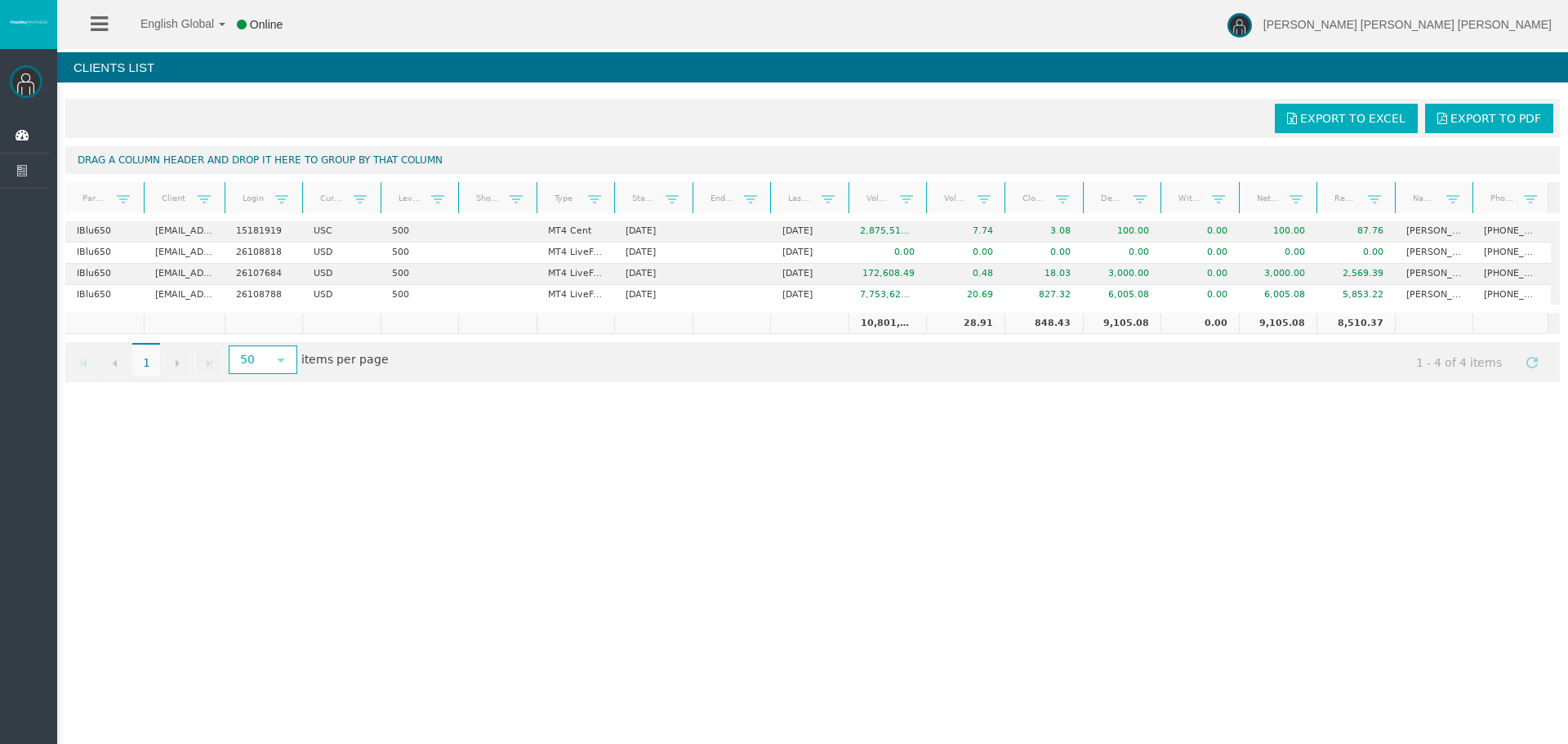
drag, startPoint x: 349, startPoint y: 199, endPoint x: 222, endPoint y: 206, distance: 127.2
click at [222, 206] on div at bounding box center [226, 199] width 8 height 32
click at [1389, 199] on th "Real equity" at bounding box center [1353, 199] width 78 height 32
click at [1374, 201] on span at bounding box center [1371, 199] width 13 height 13
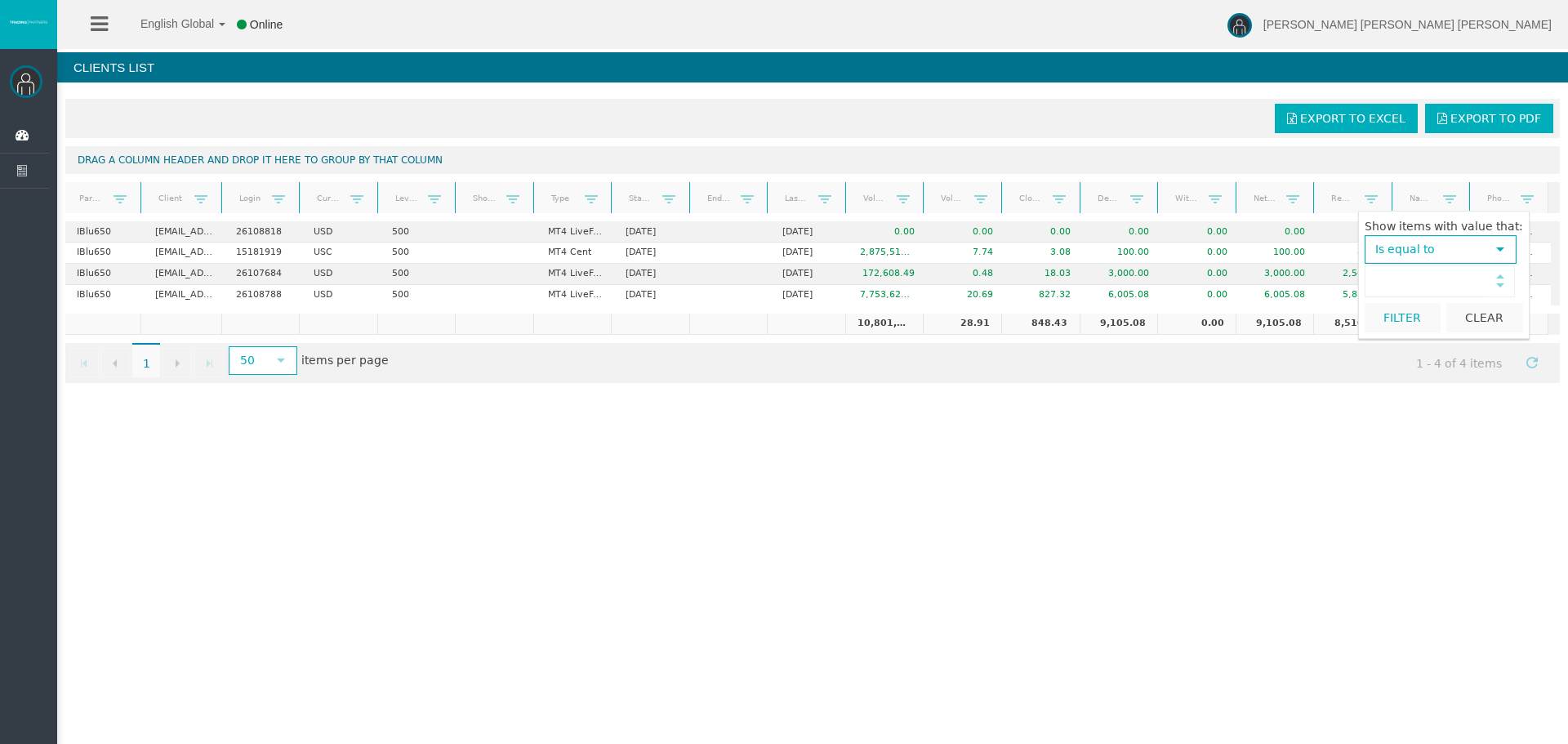
click at [1387, 185] on th "Real equity" at bounding box center [1353, 199] width 78 height 32
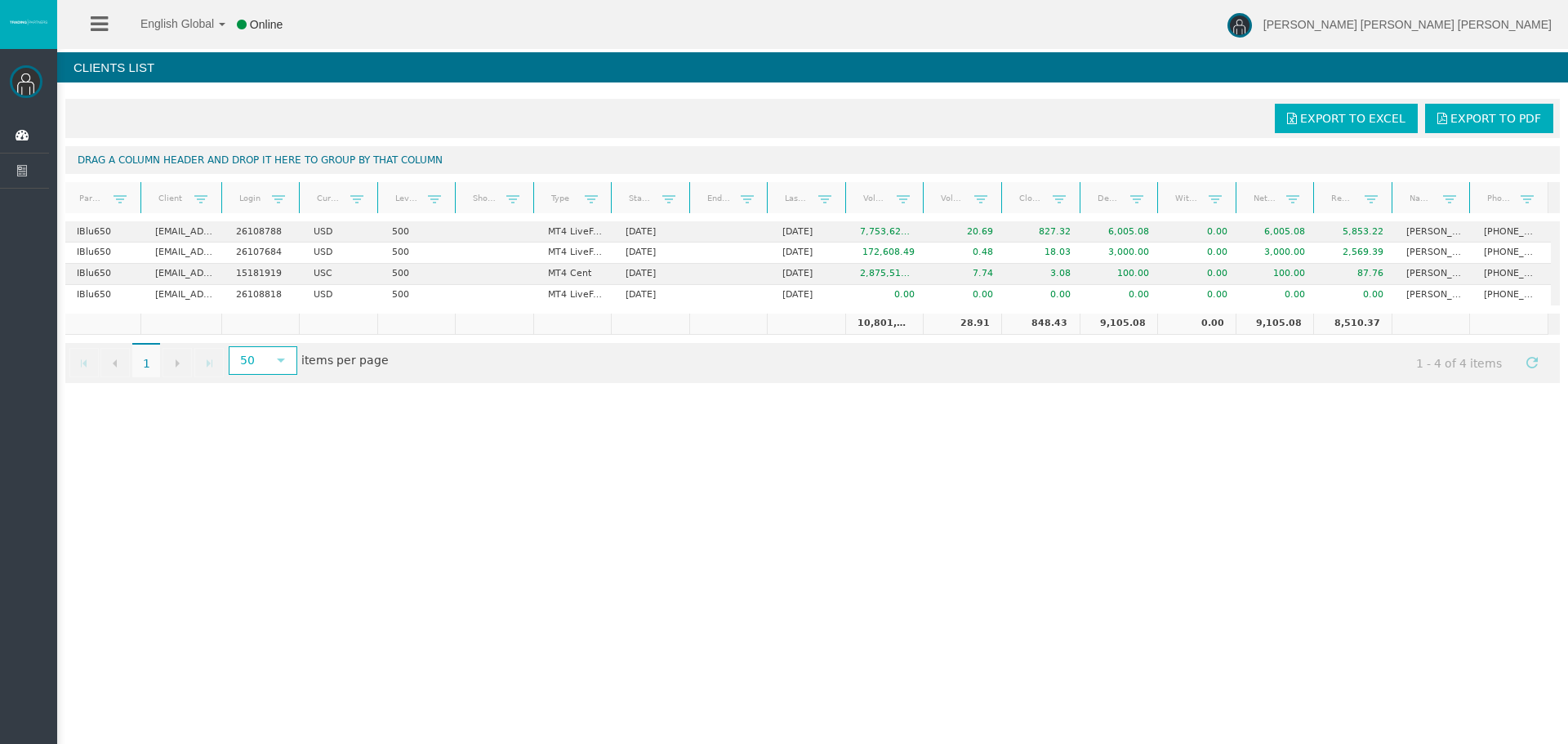
click at [1392, 190] on th "Name" at bounding box center [1431, 199] width 78 height 32
click at [1398, 192] on body "English Global 简体中文 English Global 日本語 한국어 Online Antonio Jose Lopez Vargas Hel…" at bounding box center [784, 372] width 1568 height 744
click at [95, 131] on span "Dashboard" at bounding box center [126, 136] width 160 height 34
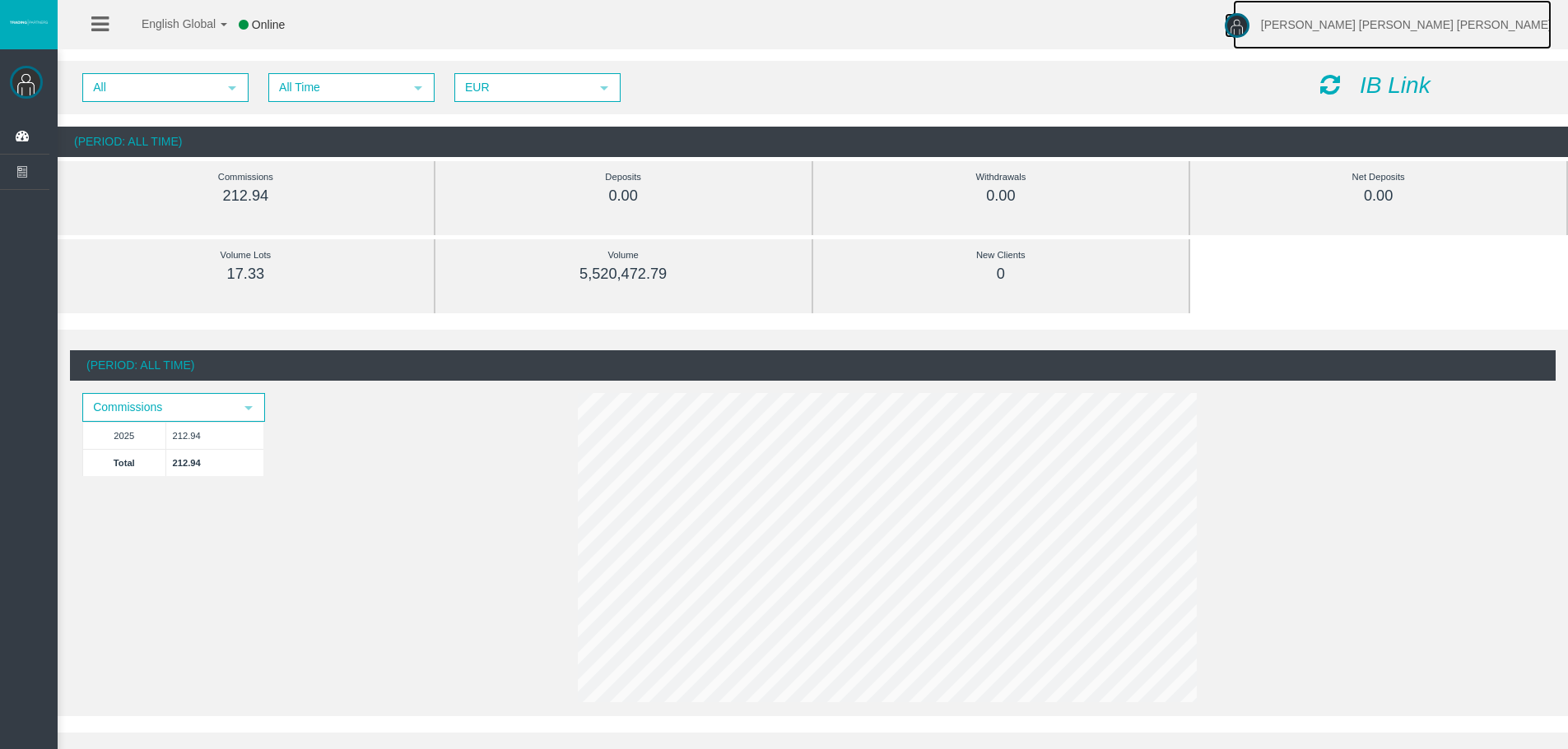
click at [1465, 32] on link "[PERSON_NAME] [PERSON_NAME] [PERSON_NAME]" at bounding box center [1392, 25] width 319 height 50
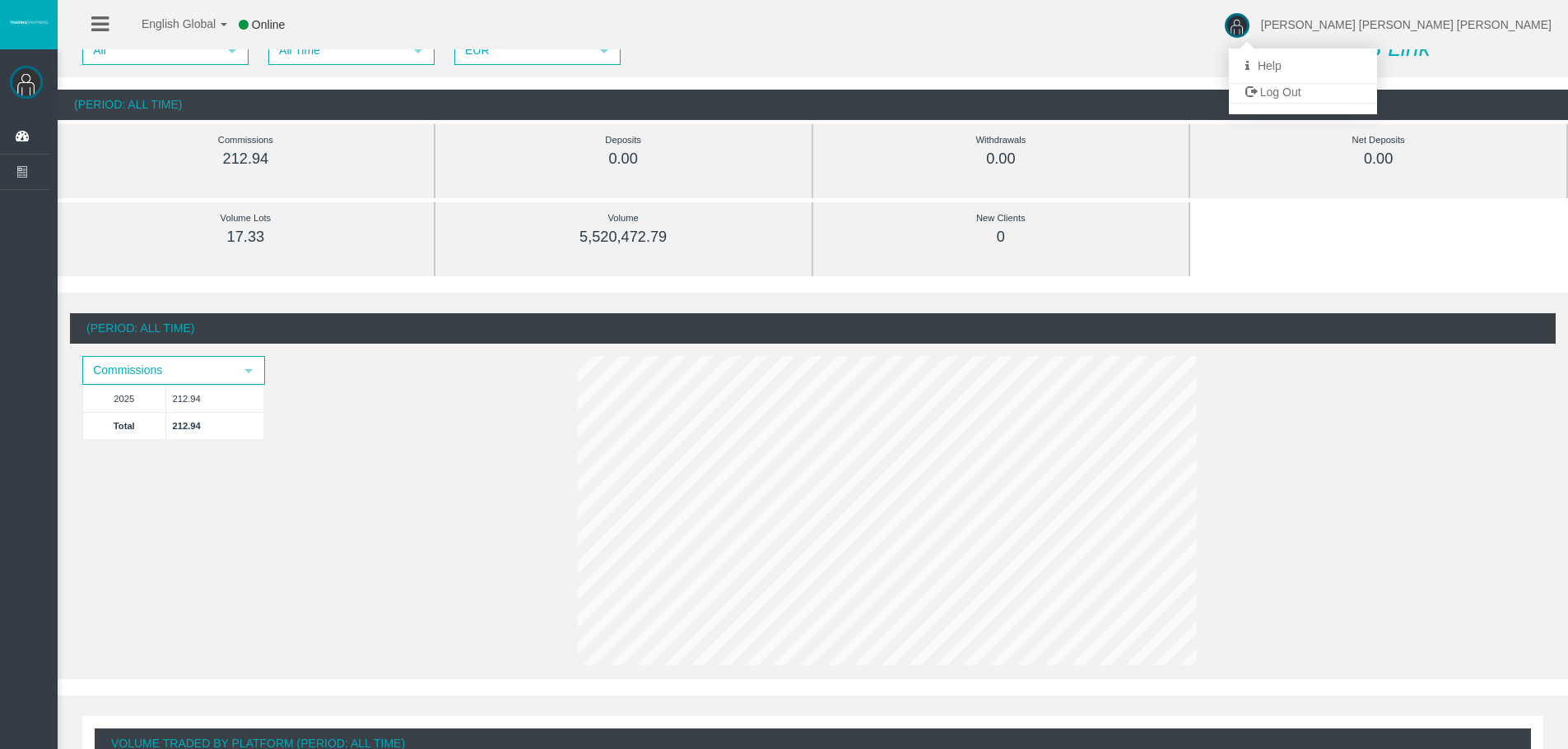
scroll to position [26, 0]
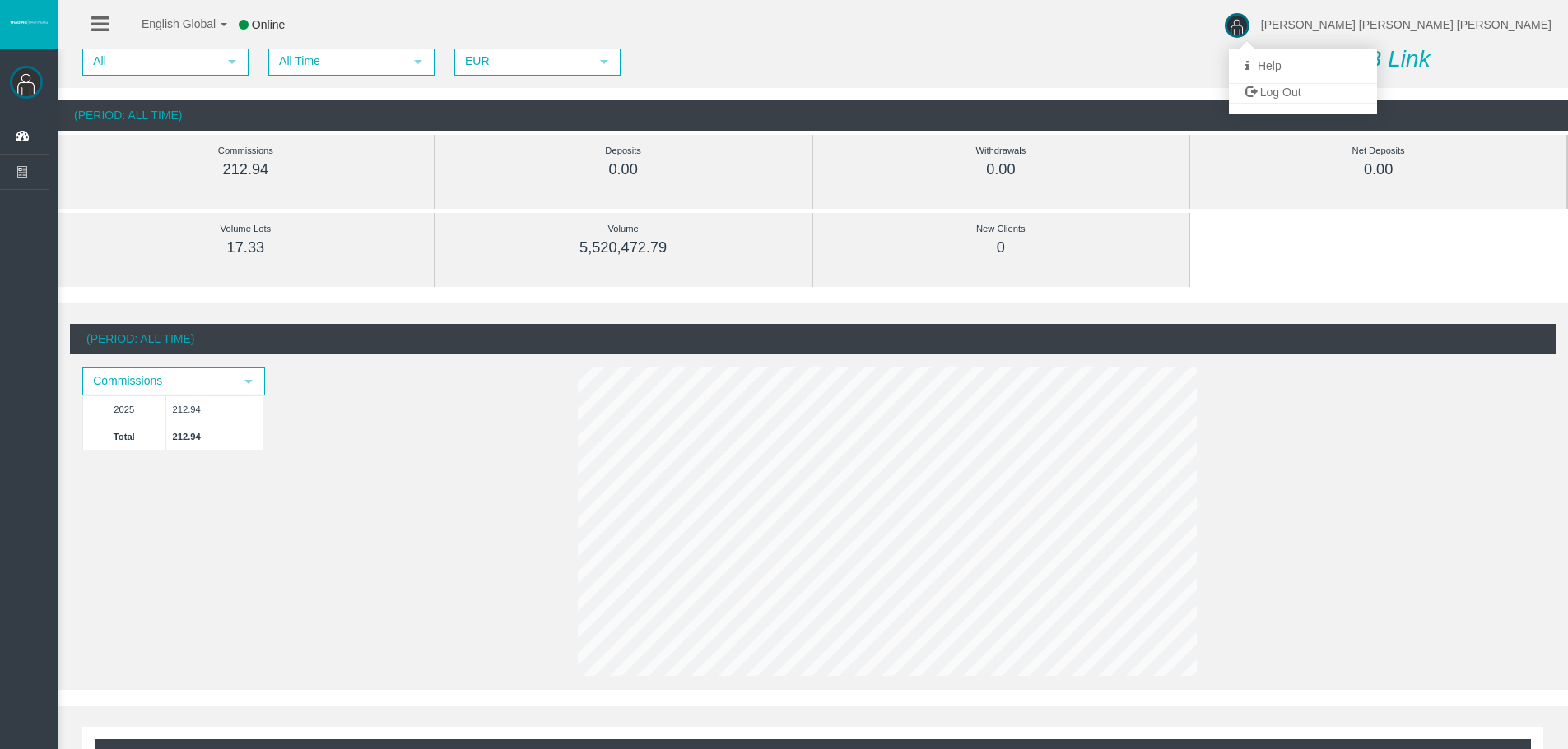
click at [736, 50] on div "All select All Time select 5 EUR select EUR" at bounding box center [689, 61] width 1238 height 29
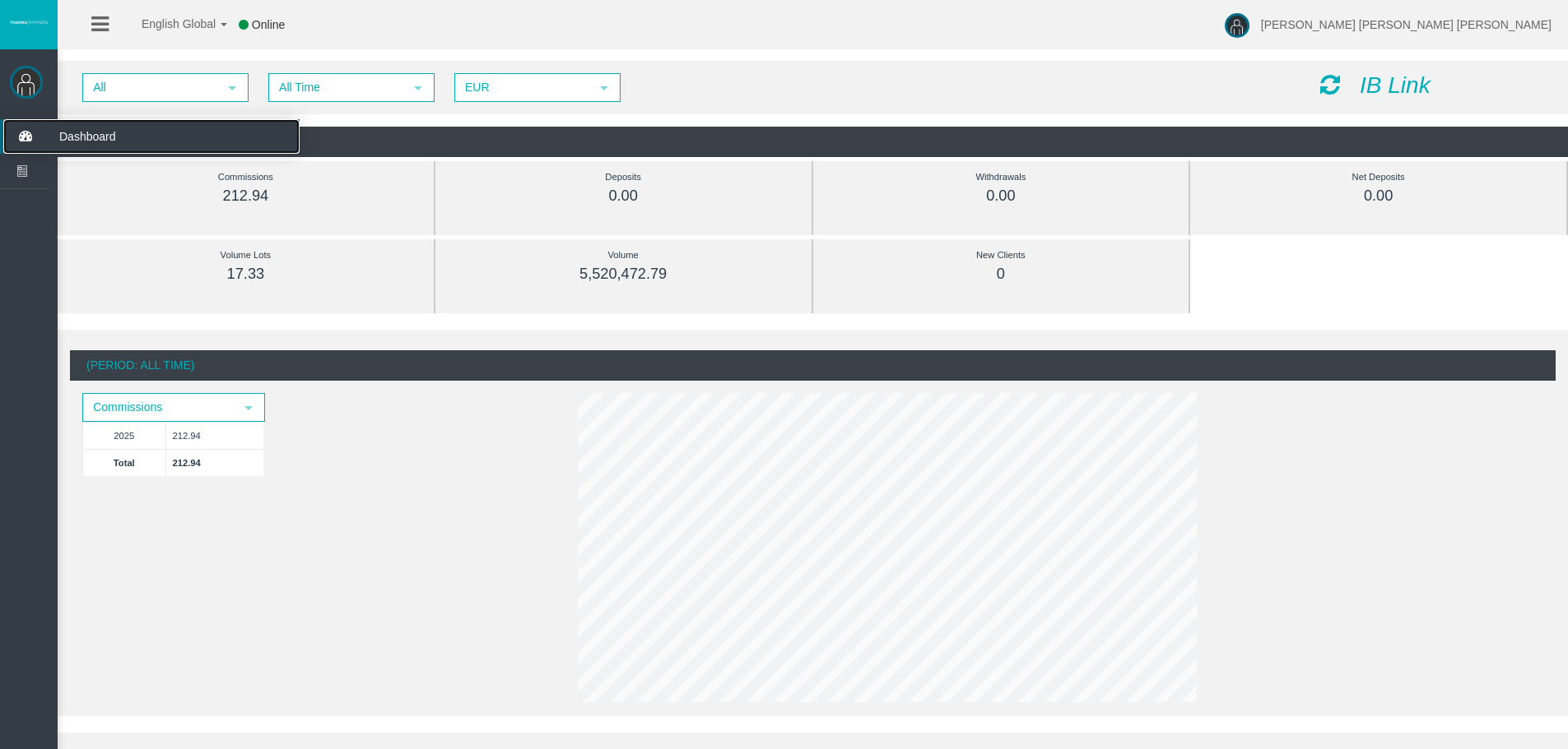
click at [81, 139] on span "Dashboard" at bounding box center [127, 137] width 161 height 34
click at [70, 131] on span "Dashboard" at bounding box center [127, 137] width 161 height 34
click at [92, 22] on icon at bounding box center [100, 24] width 17 height 20
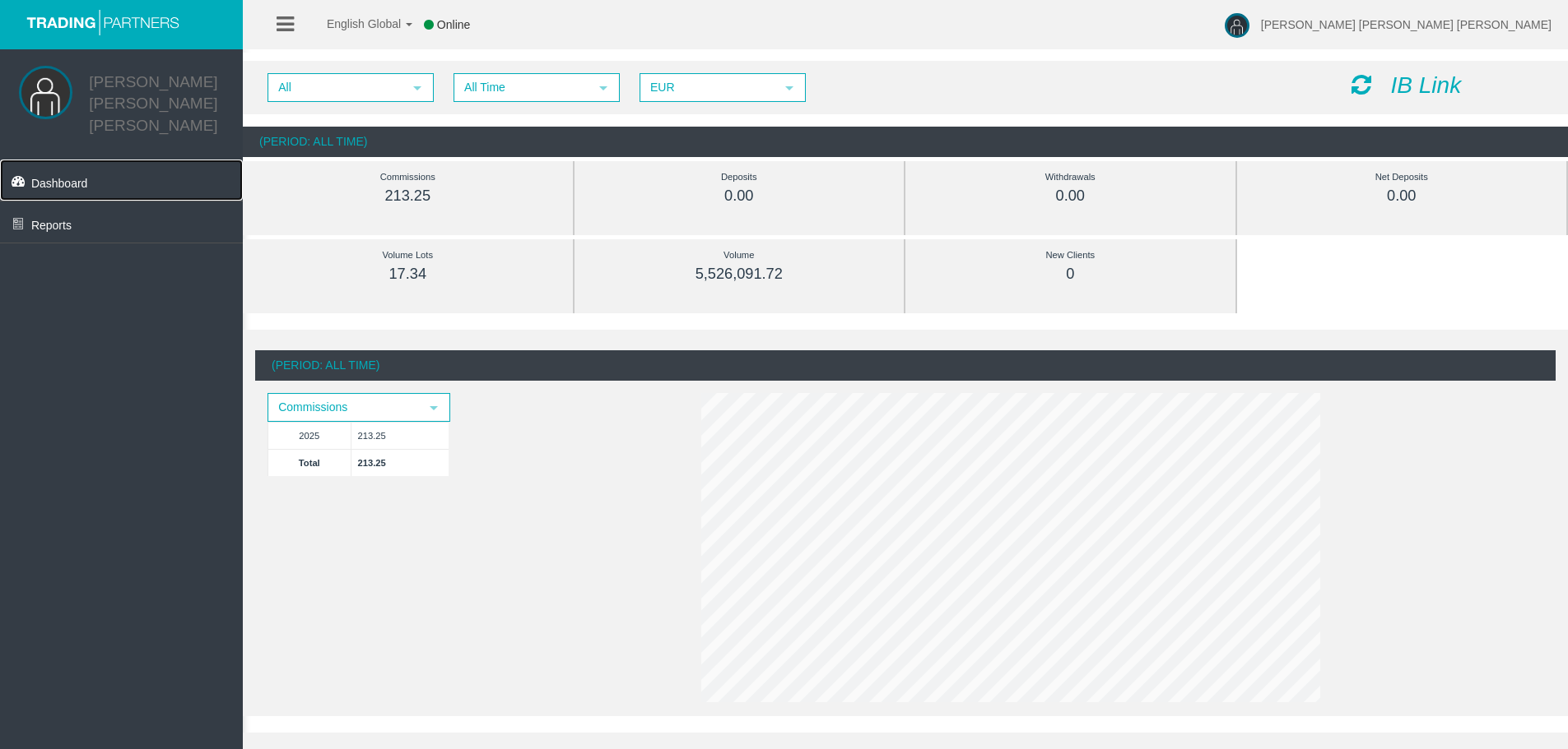
click at [61, 177] on span "Dashboard" at bounding box center [60, 183] width 56 height 13
click at [50, 219] on span "Reports" at bounding box center [51, 225] width 40 height 13
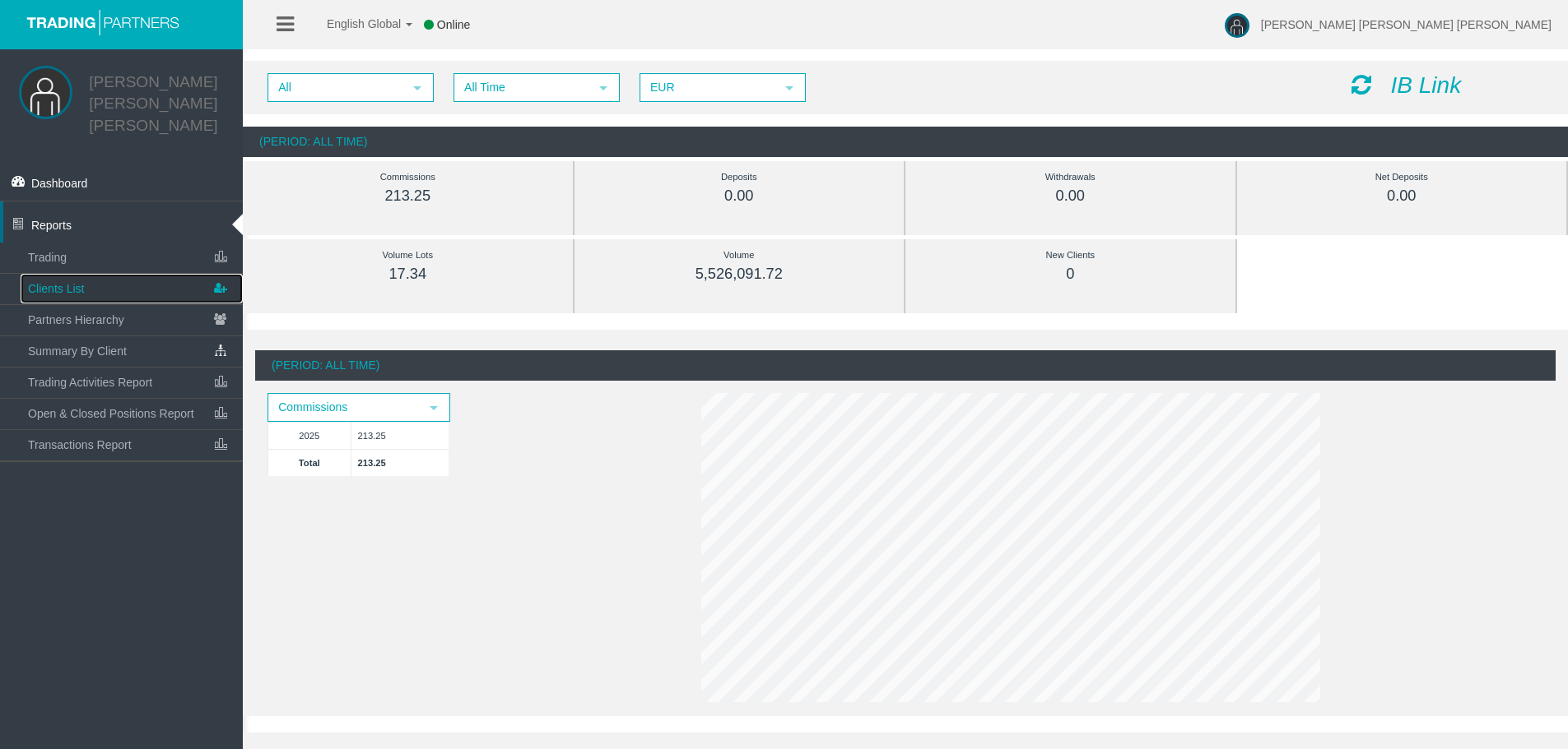
click at [63, 282] on span "Clients List" at bounding box center [56, 288] width 56 height 13
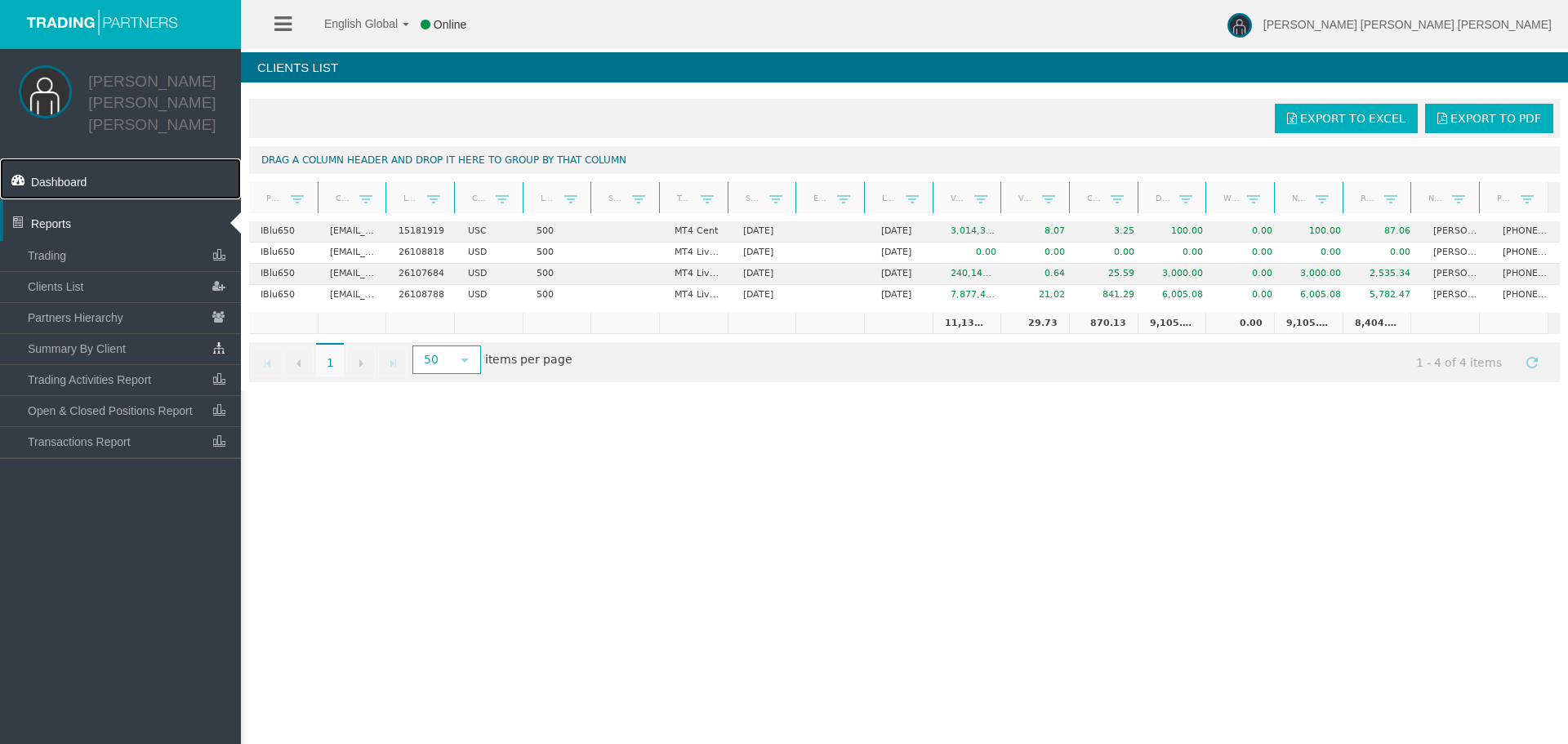
click at [62, 176] on span "Dashboard" at bounding box center [59, 182] width 56 height 13
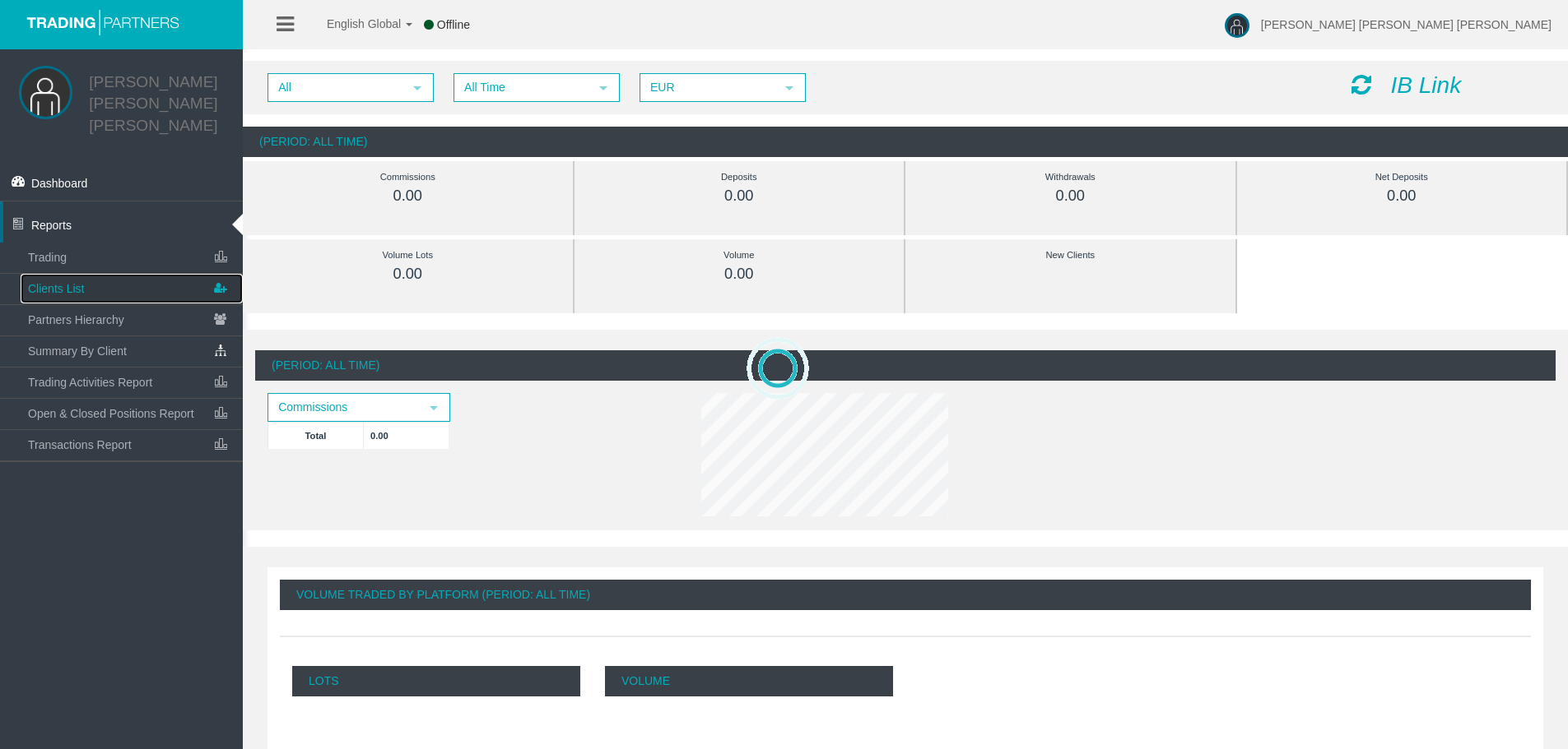
click at [220, 274] on icon at bounding box center [220, 288] width 21 height 28
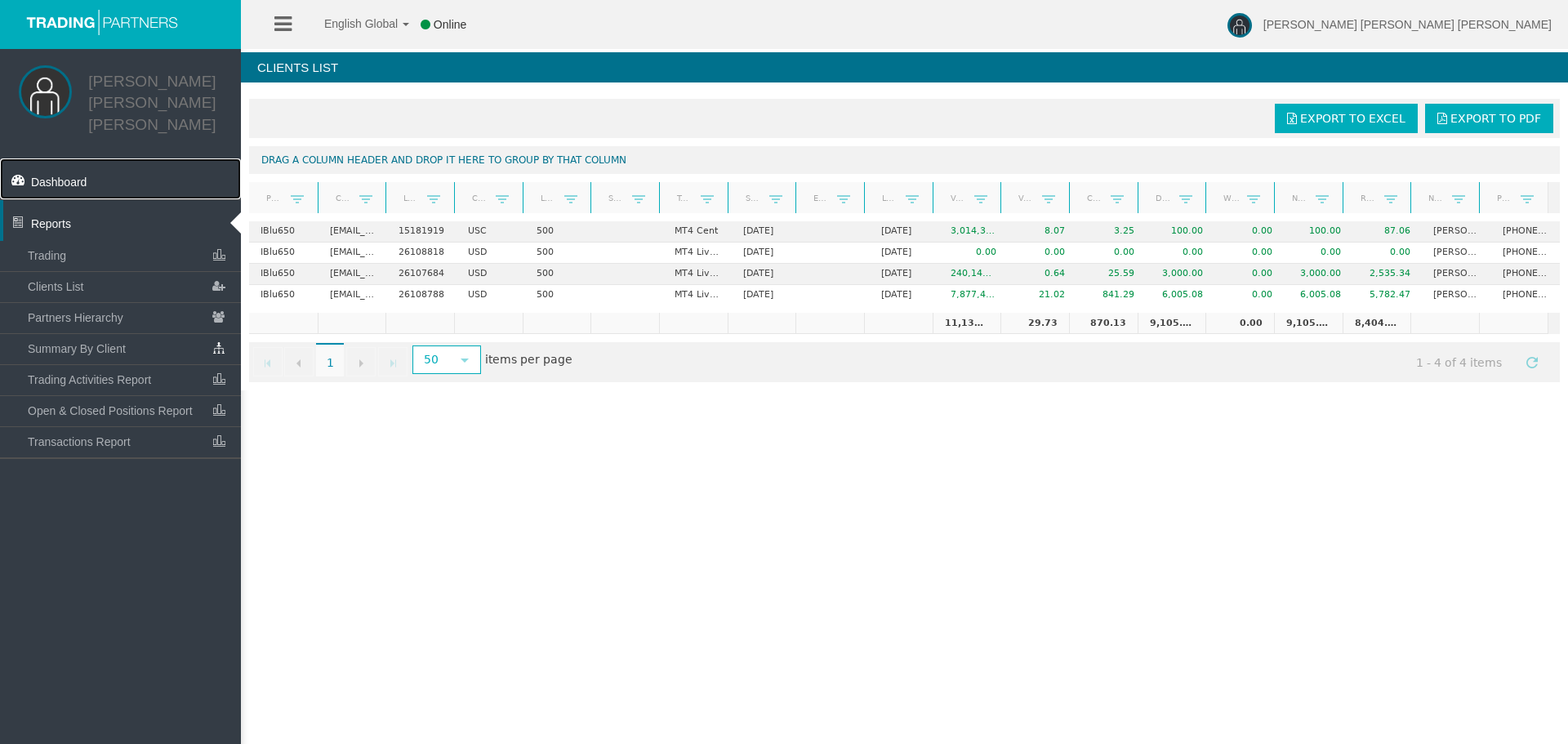
click at [63, 176] on span "Dashboard" at bounding box center [59, 182] width 56 height 13
